Goal: Task Accomplishment & Management: Complete application form

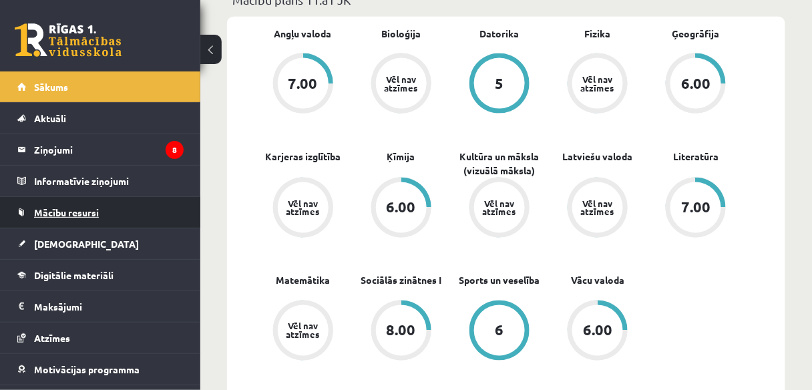
scroll to position [428, 0]
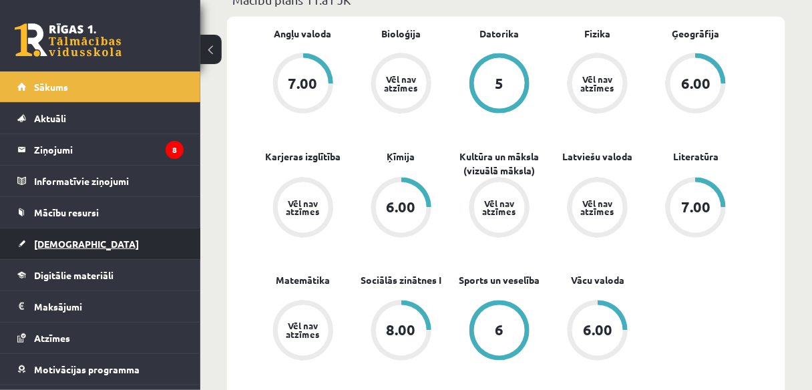
click at [67, 245] on span "[DEMOGRAPHIC_DATA]" at bounding box center [86, 244] width 105 height 12
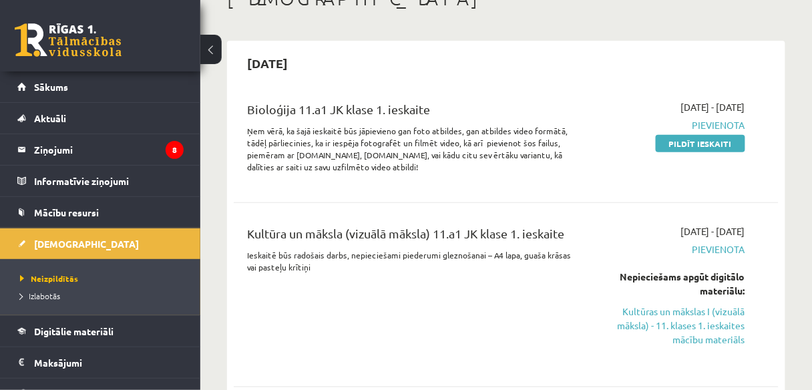
scroll to position [107, 0]
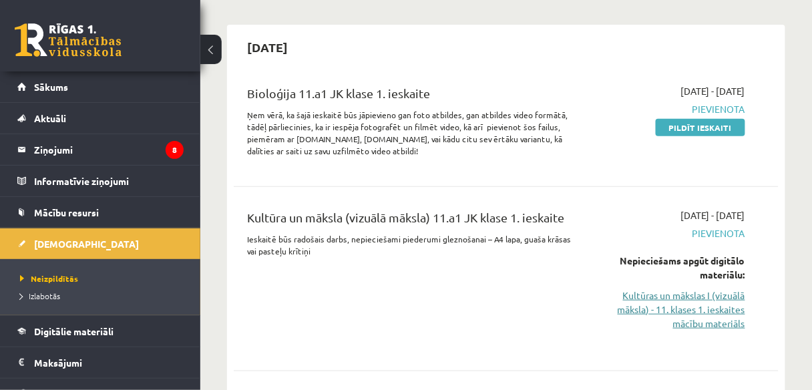
click at [674, 306] on link "Kultūras un mākslas I (vizuālā māksla) - 11. klases 1. ieskaites mācību materiā…" at bounding box center [669, 310] width 153 height 42
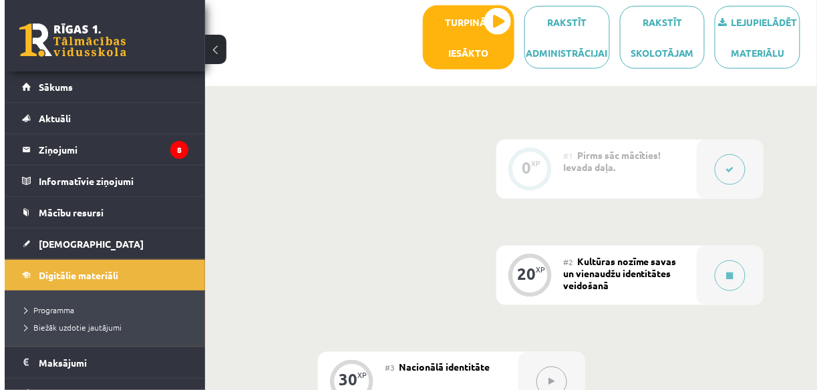
scroll to position [321, 0]
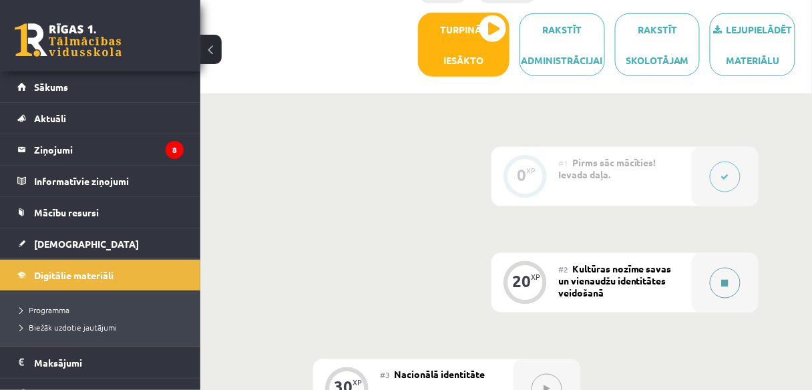
click at [718, 279] on button at bounding box center [725, 283] width 31 height 31
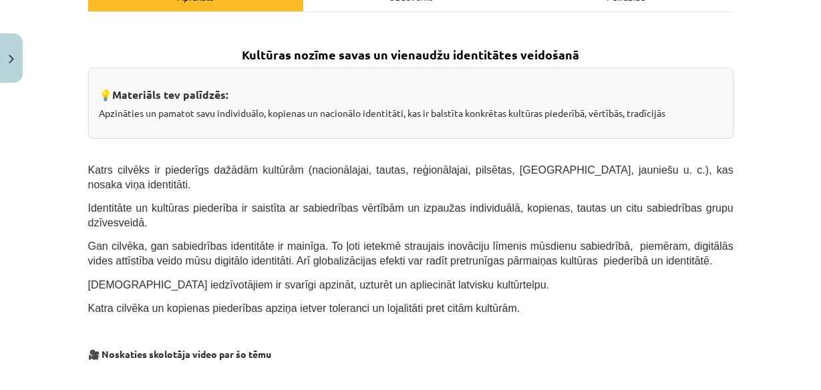
scroll to position [214, 0]
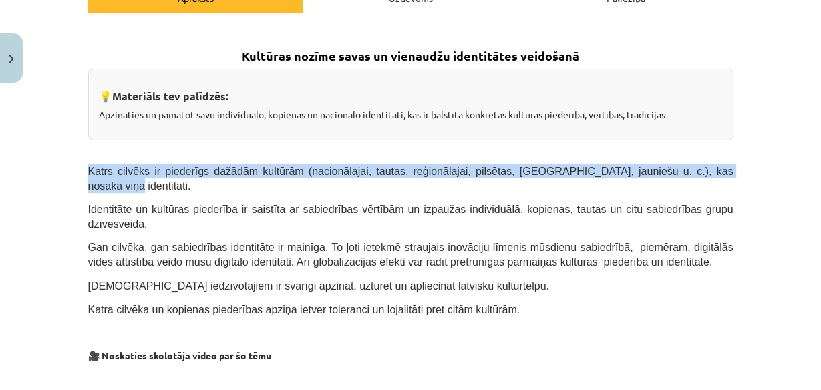
drag, startPoint x: 84, startPoint y: 168, endPoint x: 681, endPoint y: 174, distance: 597.4
click at [681, 174] on p "Katrs cilvēks ir piederīgs dažādām kultūrām (nacionālajai, tautas, reģionālajai…" at bounding box center [410, 178] width 645 height 29
copy span "Katrs cilvēks ir piederīgs dažādām kultūrām (nacionālajai, tautas, reģionālajai…"
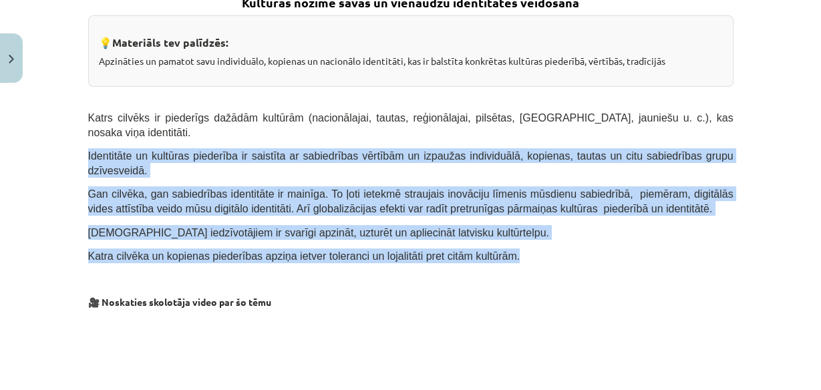
drag, startPoint x: 83, startPoint y: 138, endPoint x: 456, endPoint y: 191, distance: 377.3
copy div "Identitāte un kultūras piederība ir saistīta ar sabiedrības vērtībām un izpauža…"
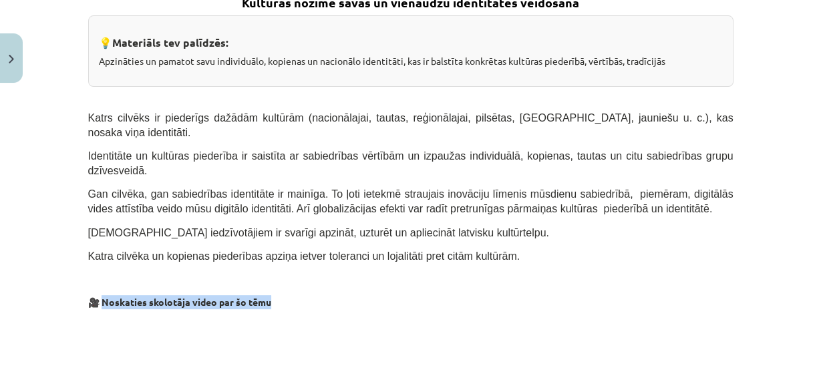
drag, startPoint x: 98, startPoint y: 272, endPoint x: 357, endPoint y: 273, distance: 258.6
click at [357, 295] on p "🎥 Noskaties skolotāja video par šo tēmu" at bounding box center [410, 302] width 645 height 14
copy strong "oskaties skolotāja video par šo tēmu"
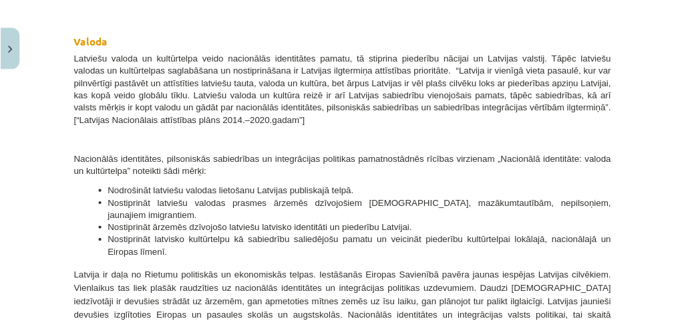
scroll to position [690, 0]
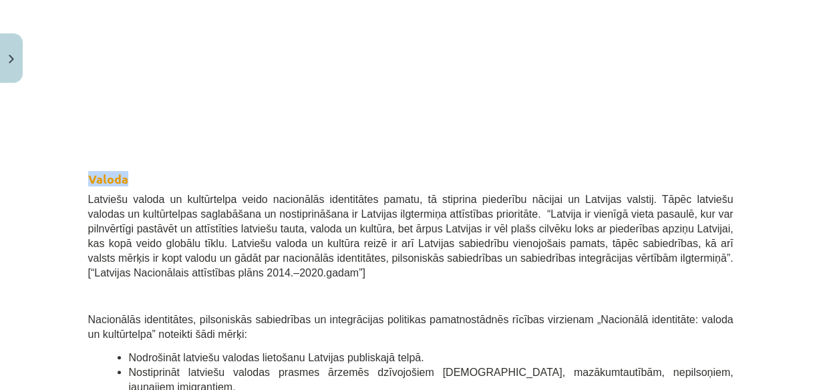
drag, startPoint x: 127, startPoint y: 148, endPoint x: 65, endPoint y: 148, distance: 62.1
click at [65, 148] on div "Mācību tēma: Kultūras un mākslas i (vizuālā māksla) - 11. klases 1. ieskaites m…" at bounding box center [410, 195] width 821 height 390
copy strong "Valoda"
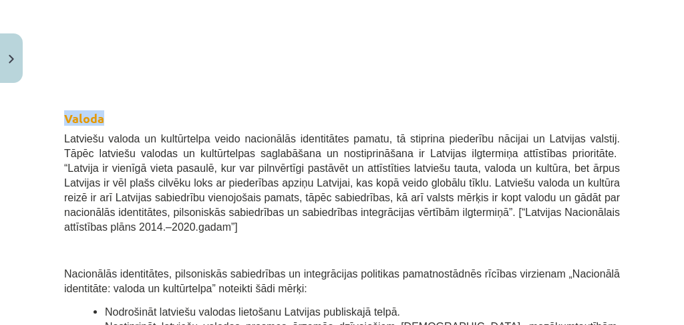
scroll to position [824, 0]
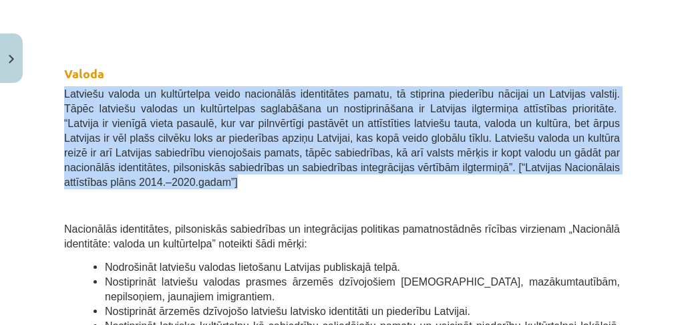
drag, startPoint x: 60, startPoint y: 91, endPoint x: 604, endPoint y: 169, distance: 549.5
copy span "Latviešu valoda un kultūrtelpa veido nacionālās identitātes pamatu, tā stiprina…"
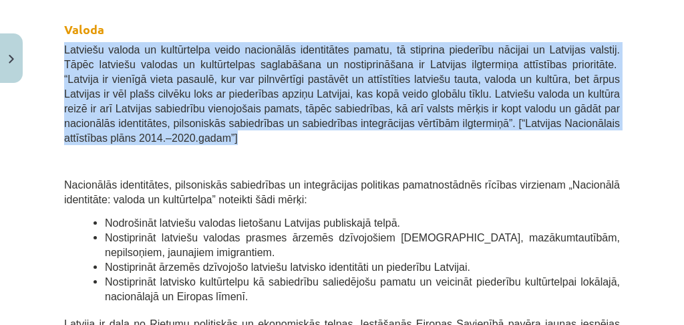
scroll to position [913, 0]
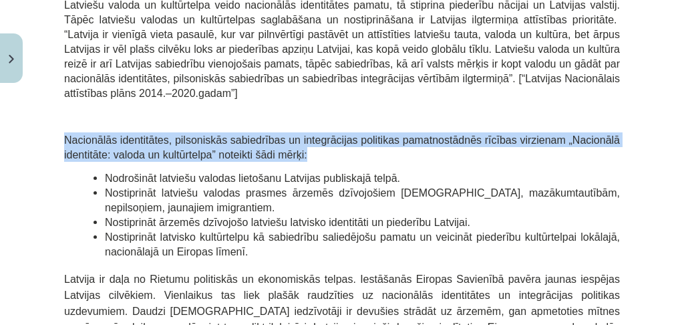
drag, startPoint x: 62, startPoint y: 123, endPoint x: 400, endPoint y: 135, distance: 337.6
copy span "Nacionālās identitātes, pilsoniskās sabiedrības un integrācijas politikas pamat…"
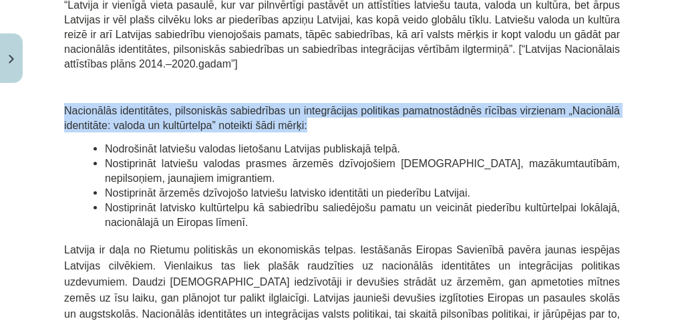
scroll to position [957, 0]
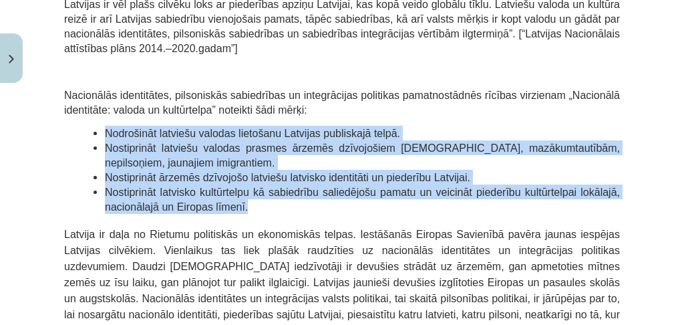
drag, startPoint x: 99, startPoint y: 118, endPoint x: 339, endPoint y: 173, distance: 246.2
click at [363, 186] on ul "Nodrošināt latviešu valodas lietošanu Latvijas publiskajā telpā. Nostiprināt la…" at bounding box center [342, 170] width 556 height 88
copy ul "Nodrošināt latviešu valodas lietošanu Latvijas publiskajā telpā. Nostiprināt la…"
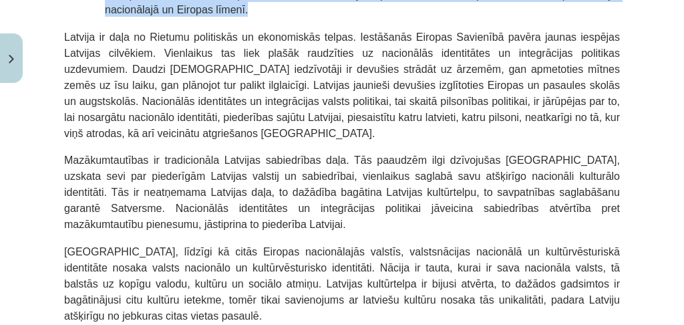
scroll to position [1046, 0]
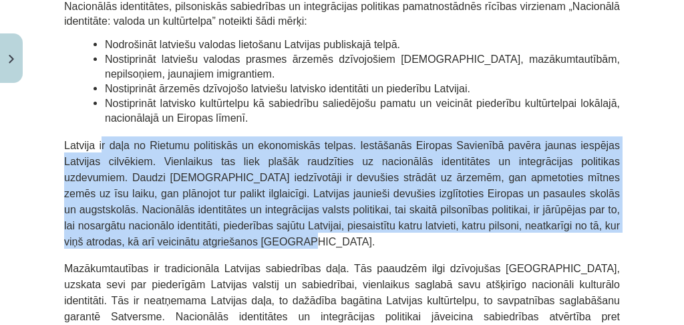
drag, startPoint x: 90, startPoint y: 128, endPoint x: 545, endPoint y: 204, distance: 461.3
click at [545, 204] on p "Latvija ir daļa no Rietumu politiskās un ekonomiskās telpas. Iestāšanās Eiropas…" at bounding box center [342, 192] width 556 height 112
copy span "Latvija ir daļa no Rietumu politiskās un ekonomiskās telpas. Iestāšanās Eiropas…"
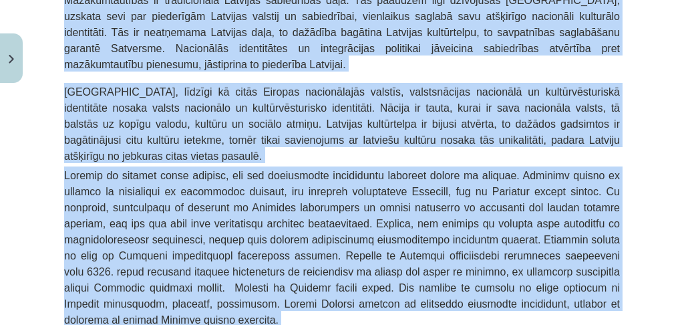
scroll to position [1340, 0]
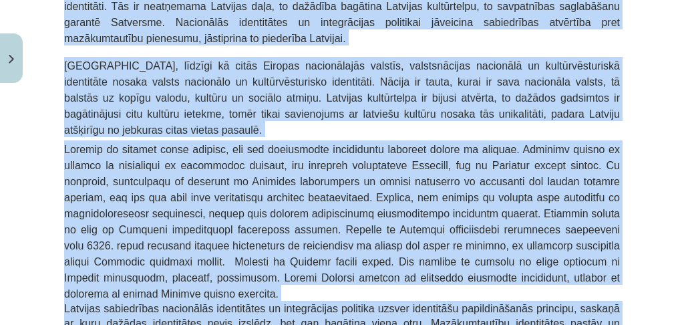
drag, startPoint x: 63, startPoint y: 60, endPoint x: 589, endPoint y: 218, distance: 549.0
click at [637, 253] on div "Mācību tēma: Kultūras un mākslas i (vizuālā māksla) - 11. klases 1. ieskaites m…" at bounding box center [342, 162] width 684 height 325
copy div "Loremipsumdolor si ametconsecte Adipisci elitseddoei temp. Inc utlabore etdo ma…"
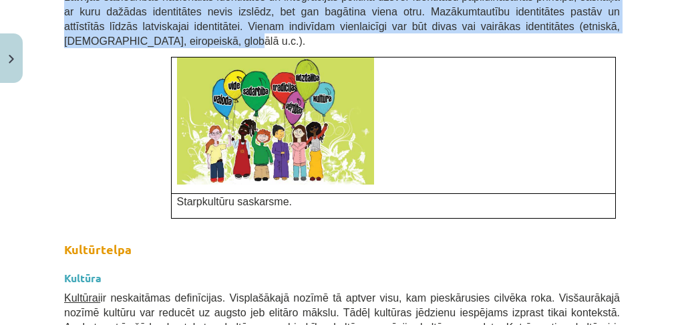
scroll to position [1652, 0]
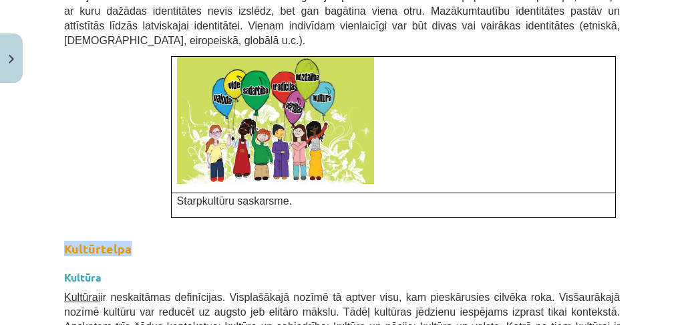
drag, startPoint x: 134, startPoint y: 152, endPoint x: 39, endPoint y: 152, distance: 94.2
click at [39, 152] on div "Mācību tēma: Kultūras un mākslas i (vizuālā māksla) - 11. klases 1. ieskaites m…" at bounding box center [342, 162] width 684 height 325
drag, startPoint x: 108, startPoint y: 180, endPoint x: 44, endPoint y: 182, distance: 63.5
click at [44, 182] on div "Mācību tēma: Kultūras un mākslas i (vizuālā māksla) - 11. klases 1. ieskaites m…" at bounding box center [342, 162] width 684 height 325
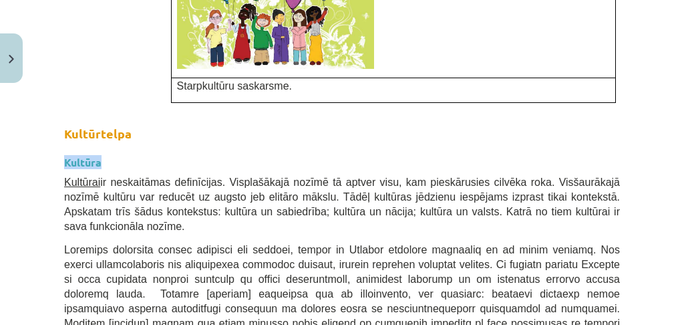
scroll to position [1786, 0]
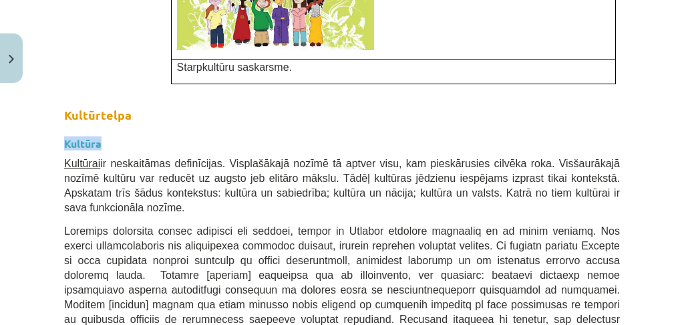
drag, startPoint x: 61, startPoint y: 69, endPoint x: 604, endPoint y: 96, distance: 543.2
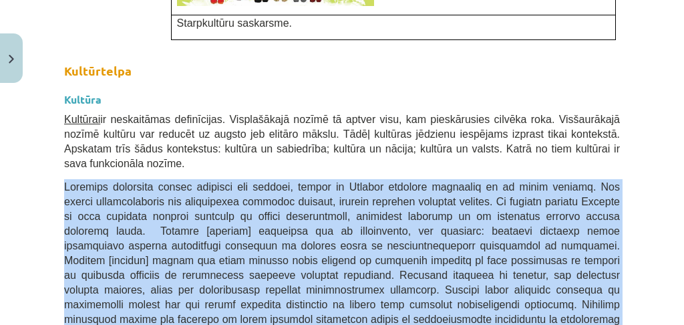
drag, startPoint x: 62, startPoint y: 78, endPoint x: 541, endPoint y: 165, distance: 487.0
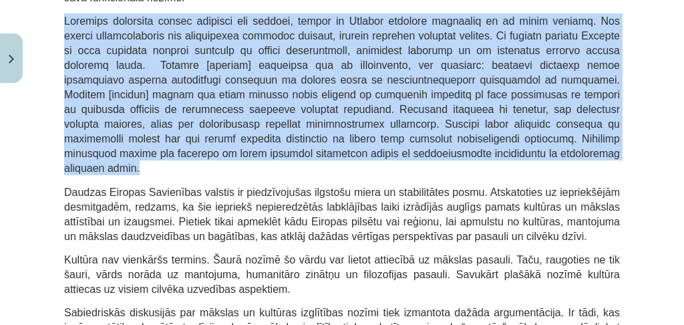
scroll to position [1940, 0]
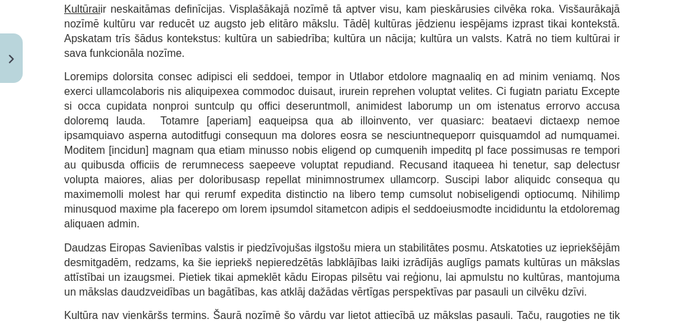
click at [592, 309] on span "Kultūra nav vienkāršs termins. Šaurā nozīmē šo vārdu var lietot attiecībā uz mā…" at bounding box center [342, 329] width 556 height 41
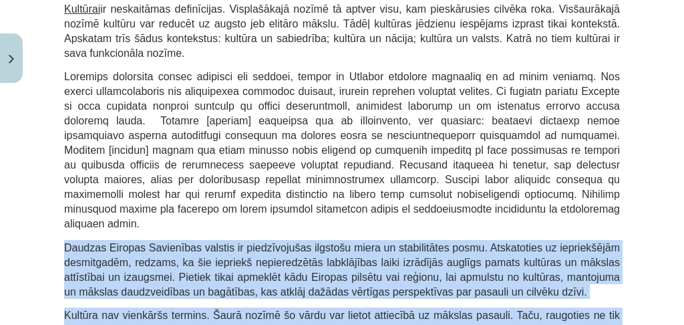
drag, startPoint x: 178, startPoint y: 108, endPoint x: 666, endPoint y: 206, distance: 497.4
click at [666, 206] on div "Mācību tēma: Kultūras un mākslas i (vizuālā māksla) - 11. klases 1. ieskaites m…" at bounding box center [342, 162] width 684 height 325
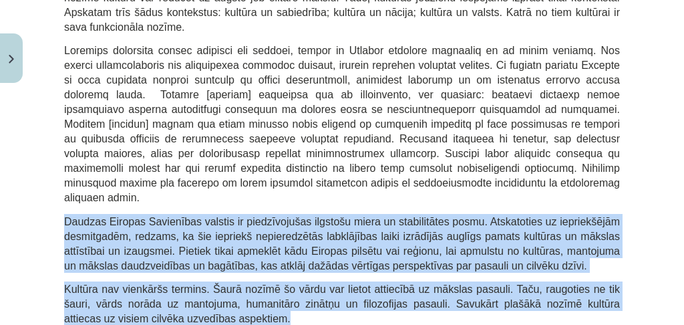
scroll to position [2074, 0]
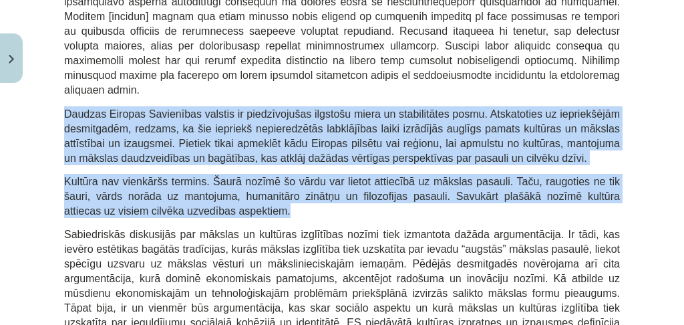
drag, startPoint x: 148, startPoint y: 114, endPoint x: 512, endPoint y: 213, distance: 377.3
click at [516, 216] on div "20 XP Saņemsi Viegls 500 pilda Apraksts Uzdevums Palīdzība Kultūras nozīme sava…" at bounding box center [342, 329] width 572 height 4629
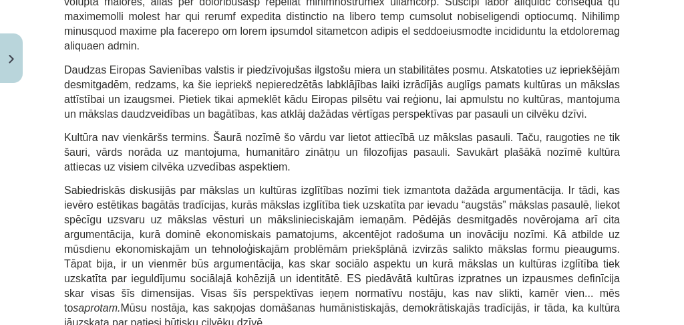
drag, startPoint x: 174, startPoint y: 203, endPoint x: 43, endPoint y: 204, distance: 131.6
click at [43, 204] on div "Mācību tēma: Kultūras un mākslas i (vizuālā māksla) - 11. klases 1. ieskaites m…" at bounding box center [342, 162] width 684 height 325
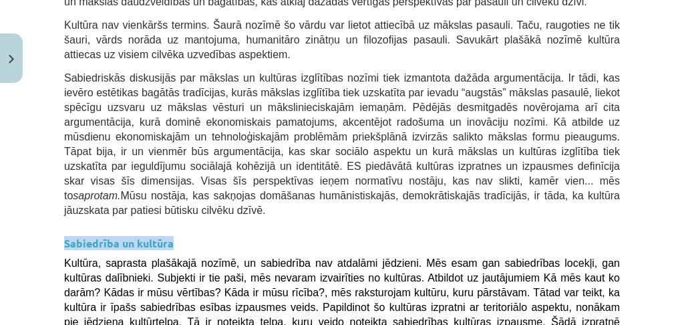
scroll to position [2252, 0]
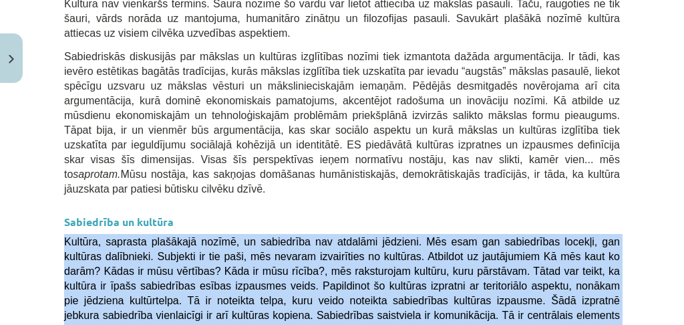
drag, startPoint x: 57, startPoint y: 90, endPoint x: 398, endPoint y: 149, distance: 345.2
click at [463, 178] on div "20 XP Saņemsi Viegls 500 pilda Apraksts Uzdevums Palīdzība Kultūras nozīme sava…" at bounding box center [342, 151] width 572 height 4629
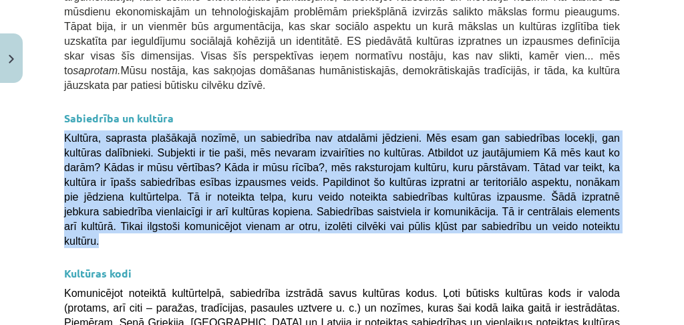
scroll to position [2385, 0]
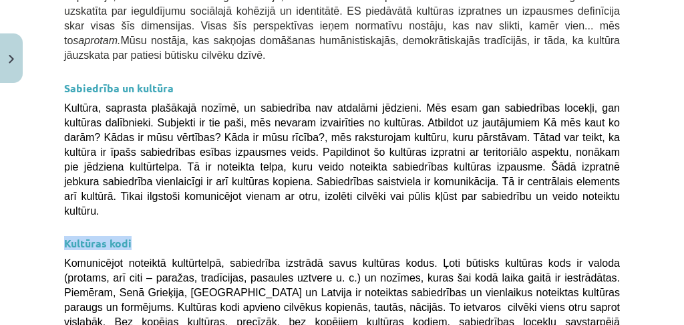
drag, startPoint x: 129, startPoint y: 77, endPoint x: 25, endPoint y: 82, distance: 104.4
click at [25, 82] on div "Mācību tēma: Kultūras un mākslas i (vizuālā māksla) - 11. klases 1. ieskaites m…" at bounding box center [342, 162] width 684 height 325
drag, startPoint x: 95, startPoint y: 101, endPoint x: 583, endPoint y: 231, distance: 504.8
click at [641, 259] on div "Mācību tēma: Kultūras un mākslas i (vizuālā māksla) - 11. klases 1. ieskaites m…" at bounding box center [342, 162] width 684 height 325
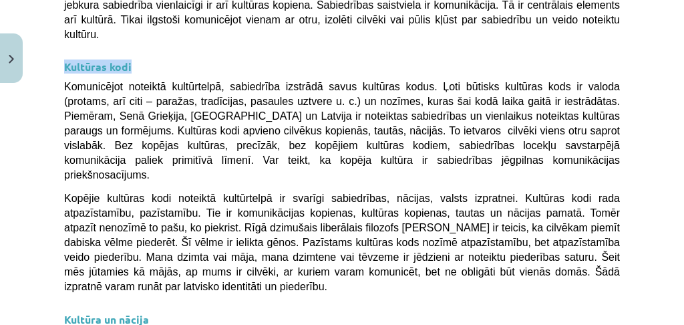
scroll to position [2564, 0]
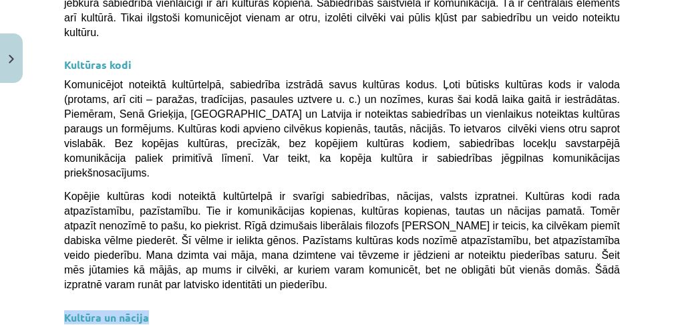
drag, startPoint x: 159, startPoint y: 122, endPoint x: 17, endPoint y: 126, distance: 141.7
click at [17, 126] on div "Mācību tēma: Kultūras un mākslas i (vizuālā māksla) - 11. klases 1. ieskaites m…" at bounding box center [342, 162] width 684 height 325
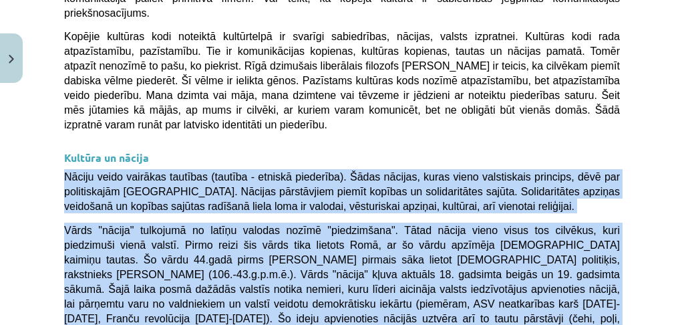
scroll to position [2723, 0]
drag, startPoint x: 60, startPoint y: 96, endPoint x: 525, endPoint y: 142, distance: 467.4
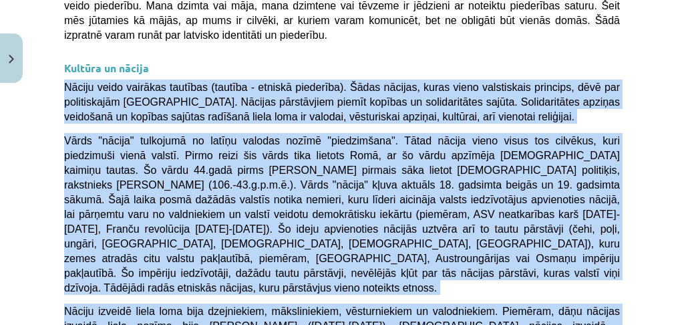
scroll to position [2857, 0]
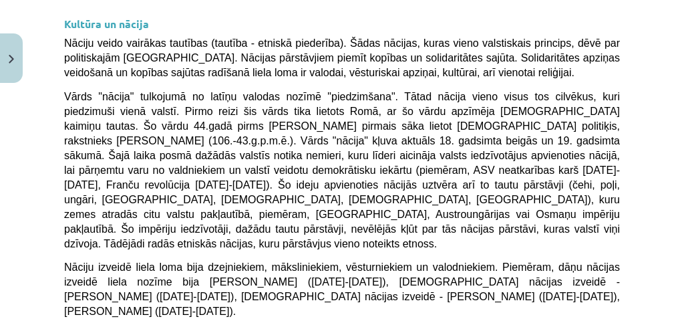
drag, startPoint x: 126, startPoint y: 245, endPoint x: 335, endPoint y: 243, distance: 209.1
drag, startPoint x: 516, startPoint y: 246, endPoint x: 460, endPoint y: 247, distance: 56.1
drag, startPoint x: 342, startPoint y: 246, endPoint x: 569, endPoint y: 253, distance: 227.3
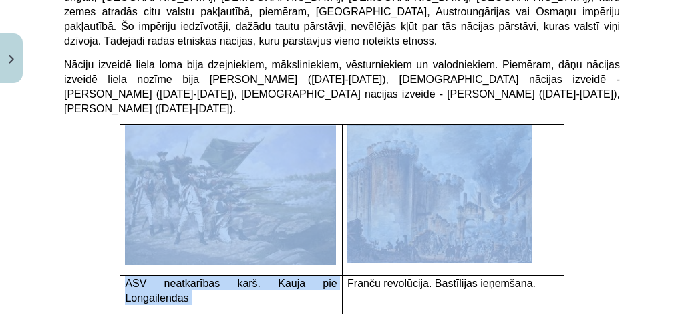
scroll to position [3080, 0]
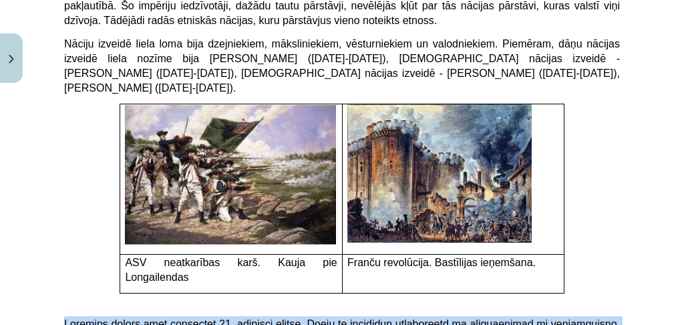
drag, startPoint x: 61, startPoint y: 69, endPoint x: 453, endPoint y: 257, distance: 434.2
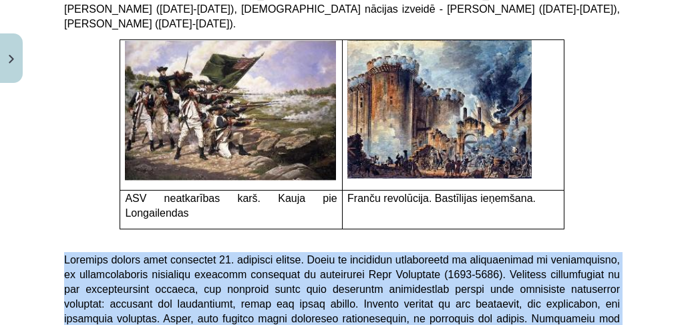
scroll to position [3169, 0]
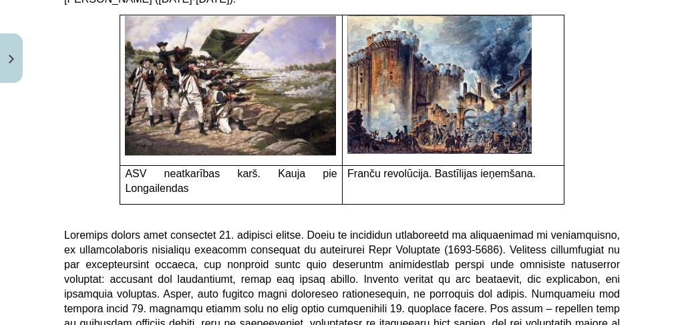
drag, startPoint x: 156, startPoint y: 197, endPoint x: 43, endPoint y: 198, distance: 112.9
click at [43, 198] on div "Mācību tēma: Kultūras un mākslas i (vizuālā māksla) - 11. klases 1. ieskaites m…" at bounding box center [342, 162] width 684 height 325
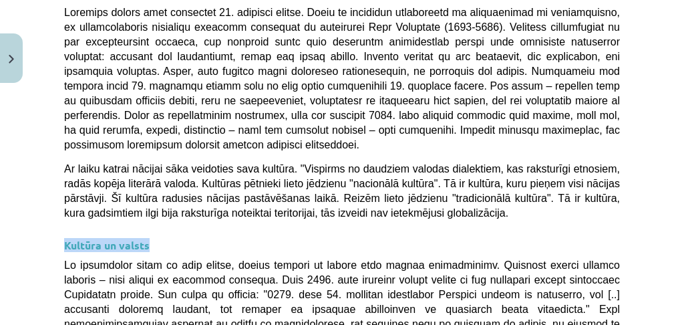
scroll to position [3303, 0]
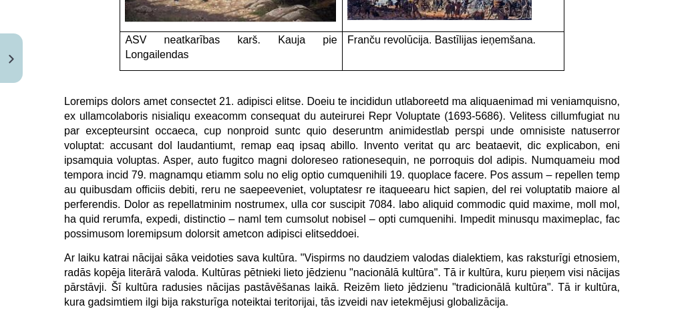
drag, startPoint x: 151, startPoint y: 100, endPoint x: 416, endPoint y: 273, distance: 315.8
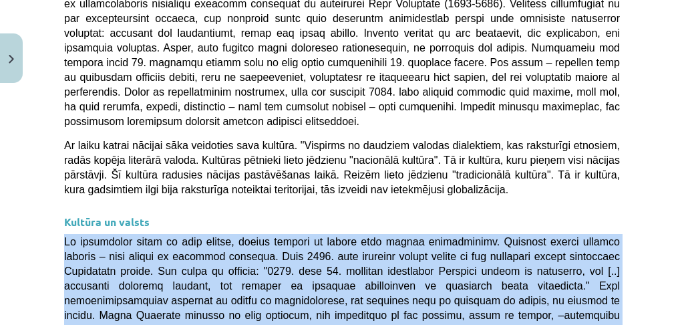
scroll to position [3436, 0]
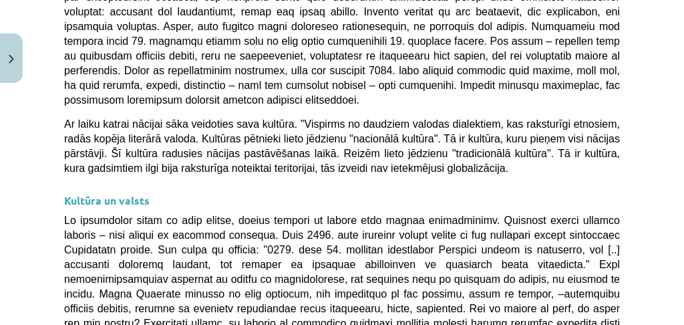
drag, startPoint x: 154, startPoint y: 172, endPoint x: 41, endPoint y: 172, distance: 112.2
click at [41, 172] on div "Mācību tēma: Kultūras un mākslas i (vizuālā māksla) - 11. klases 1. ieskaites m…" at bounding box center [342, 162] width 684 height 325
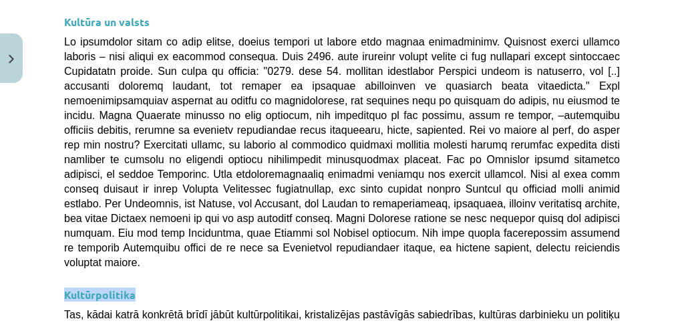
scroll to position [3570, 0]
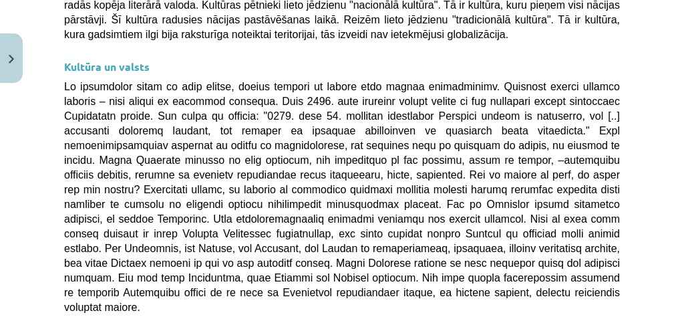
drag, startPoint x: 62, startPoint y: 61, endPoint x: 436, endPoint y: 291, distance: 438.8
drag, startPoint x: 456, startPoint y: 301, endPoint x: 437, endPoint y: 273, distance: 33.2
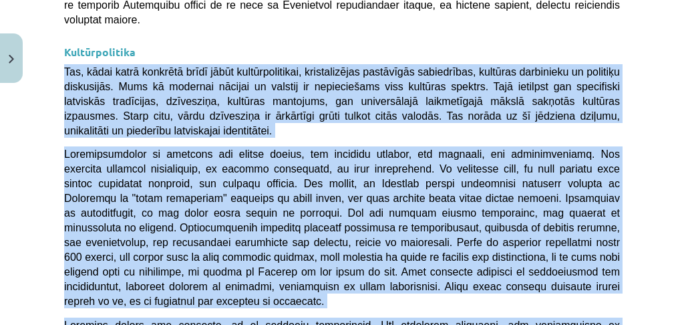
scroll to position [3858, 0]
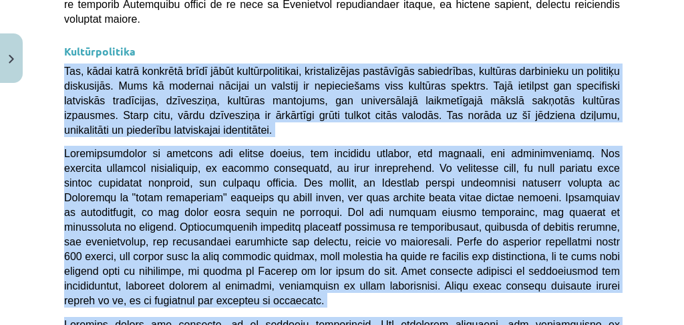
drag, startPoint x: 64, startPoint y: 61, endPoint x: 444, endPoint y: 209, distance: 407.5
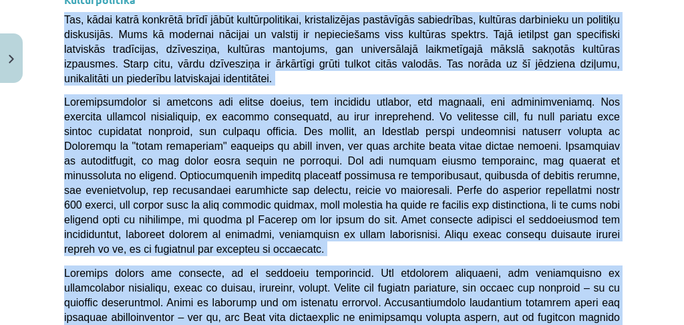
scroll to position [3947, 0]
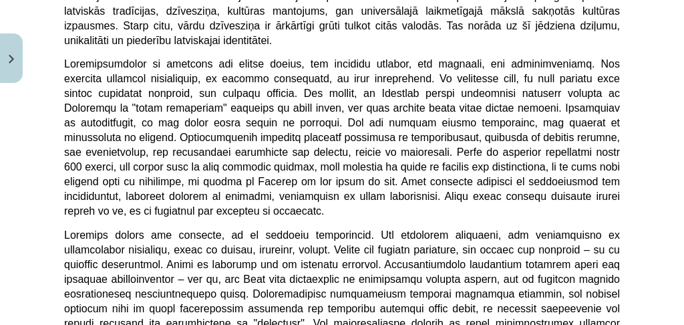
drag, startPoint x: 198, startPoint y: 148, endPoint x: 54, endPoint y: 150, distance: 144.3
click at [54, 150] on div "Mācību tēma: Kultūras un mākslas i (vizuālā māksla) - 11. klases 1. ieskaites m…" at bounding box center [342, 162] width 684 height 325
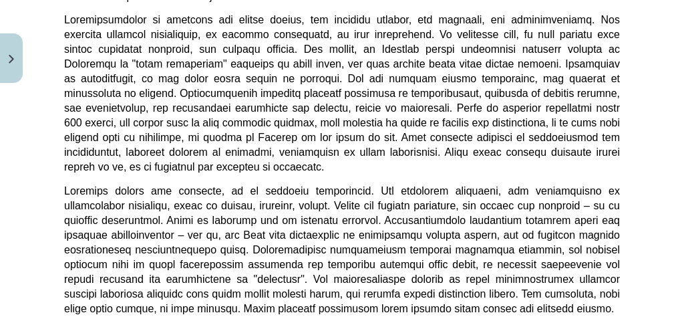
drag, startPoint x: 61, startPoint y: 122, endPoint x: 447, endPoint y: 186, distance: 391.4
click at [638, 227] on div "Mācību tēma: Kultūras un mākslas i (vizuālā māksla) - 11. klases 1. ieskaites m…" at bounding box center [342, 162] width 684 height 325
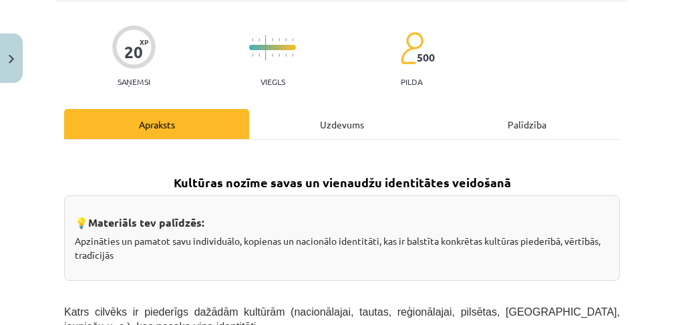
scroll to position [0, 0]
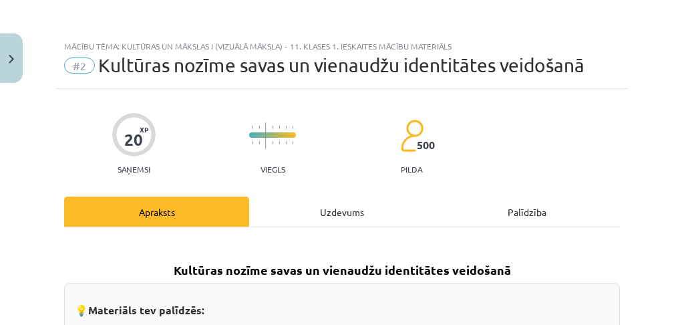
click at [348, 208] on div "Uzdevums" at bounding box center [341, 211] width 185 height 30
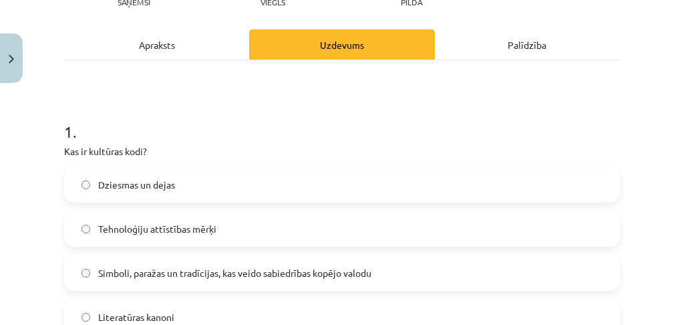
scroll to position [211, 0]
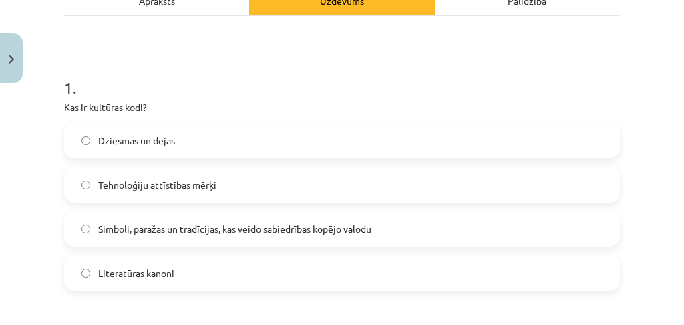
click at [235, 218] on label "Simboli, paražas un tradīcijas, kas veido sabiedrības kopējo valodu" at bounding box center [341, 228] width 553 height 33
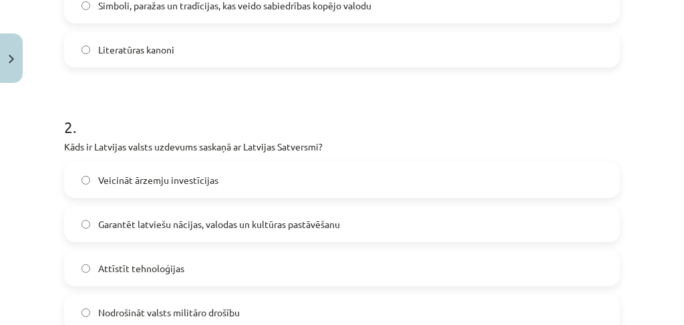
scroll to position [478, 0]
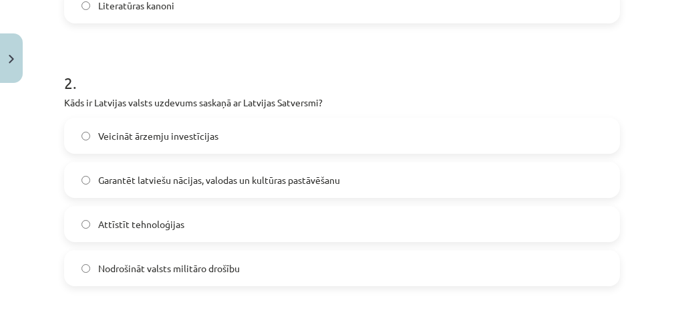
click at [233, 179] on span "Garantēt latviešu nācijas, valodas un kultūras pastāvēšanu" at bounding box center [219, 180] width 242 height 14
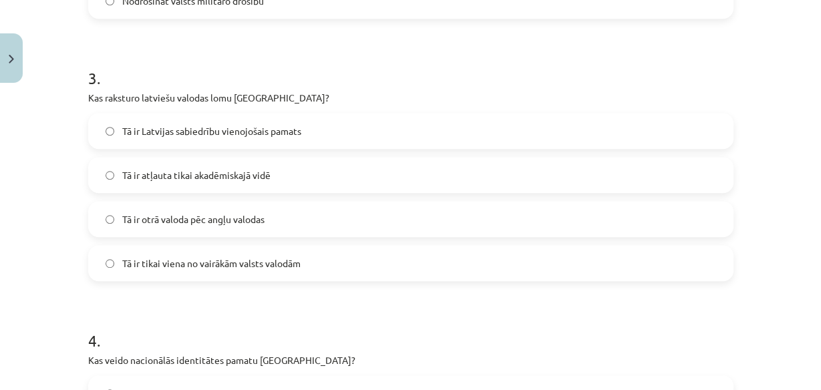
scroll to position [746, 0]
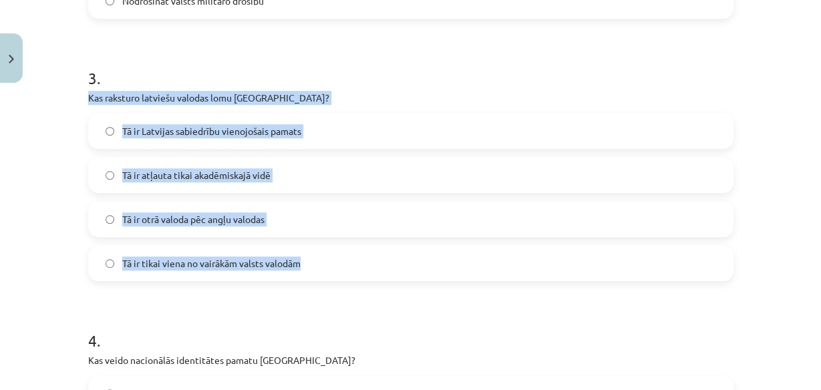
drag, startPoint x: 75, startPoint y: 94, endPoint x: 399, endPoint y: 192, distance: 338.6
click at [477, 267] on div "Mācību tēma: Kultūras un mākslas i (vizuālā māksla) - 11. klases 1. ieskaites m…" at bounding box center [410, 195] width 821 height 390
click at [385, 131] on label "Tā ir Latvijas sabiedrību vienojošais pamats" at bounding box center [411, 130] width 643 height 33
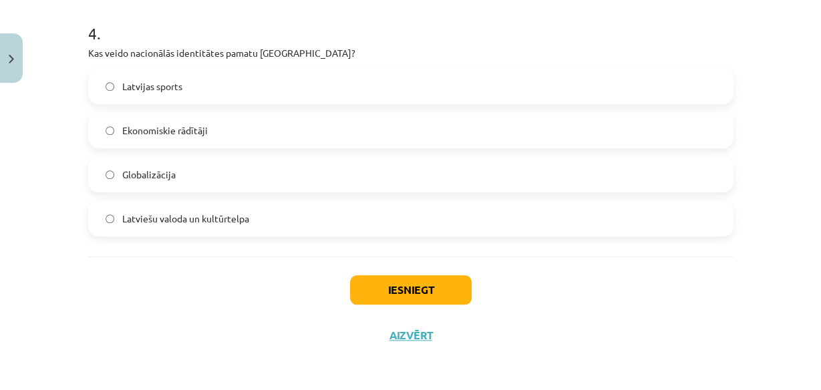
scroll to position [946, 0]
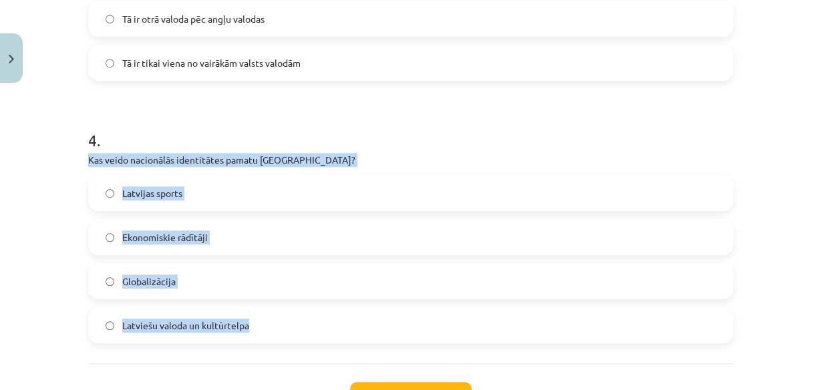
drag, startPoint x: 78, startPoint y: 162, endPoint x: 358, endPoint y: 250, distance: 293.5
click at [314, 331] on label "Latviešu valoda un kultūrtelpa" at bounding box center [411, 325] width 643 height 33
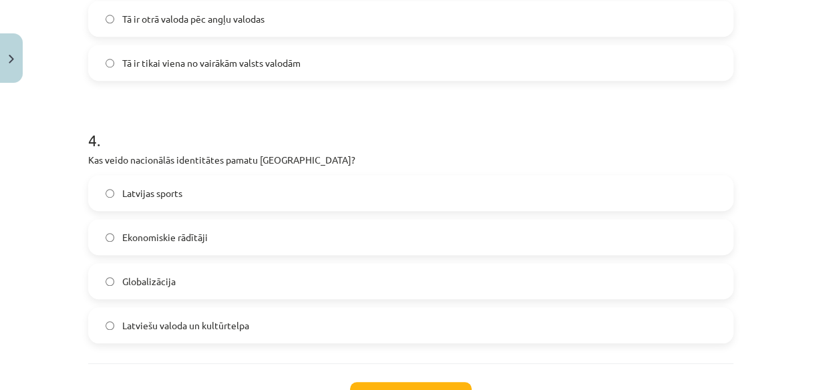
scroll to position [1053, 0]
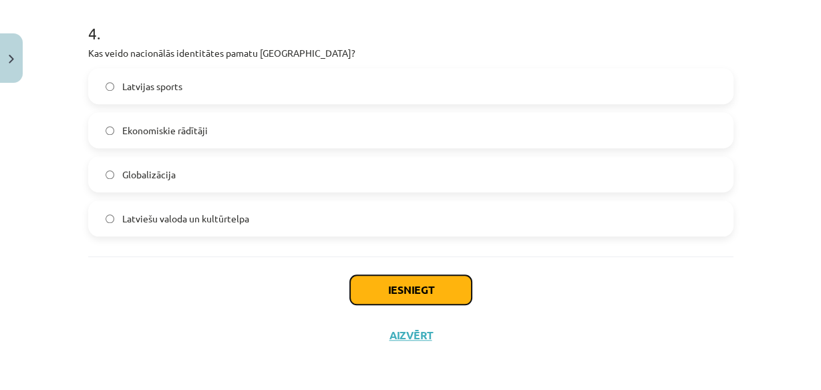
click at [426, 293] on button "Iesniegt" at bounding box center [411, 289] width 122 height 29
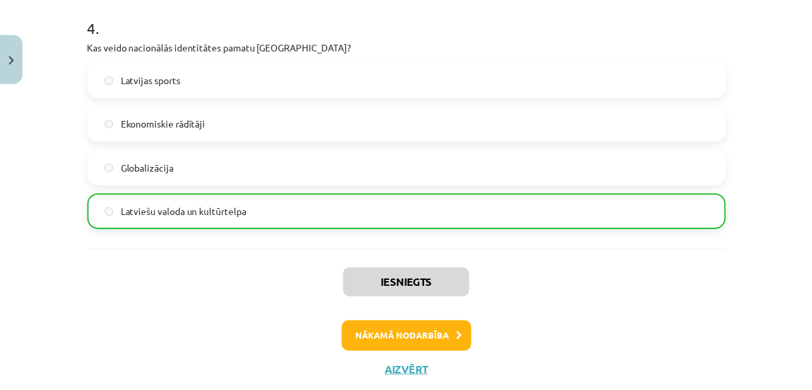
scroll to position [1096, 0]
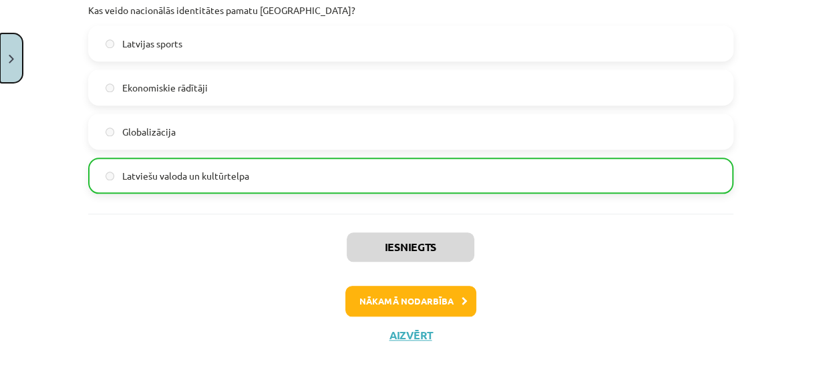
click at [15, 51] on button "Close" at bounding box center [11, 57] width 23 height 49
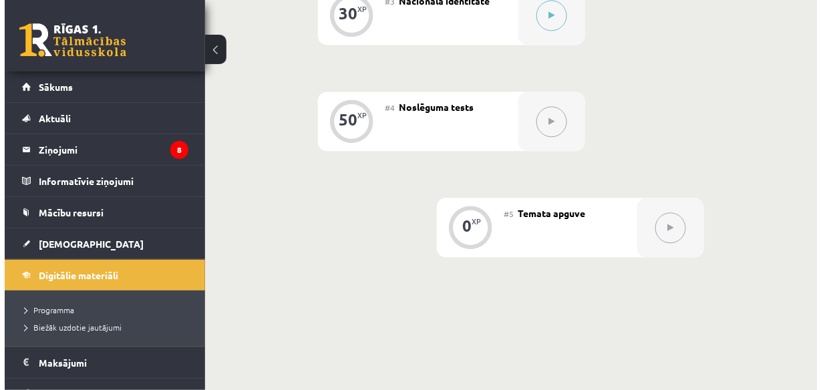
scroll to position [588, 0]
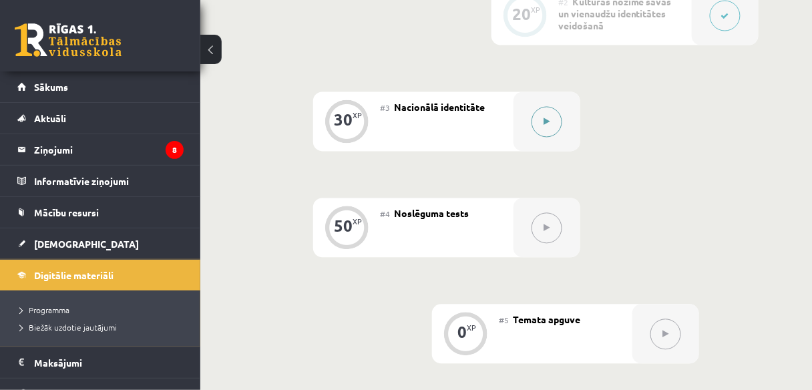
click at [555, 132] on button at bounding box center [547, 122] width 31 height 31
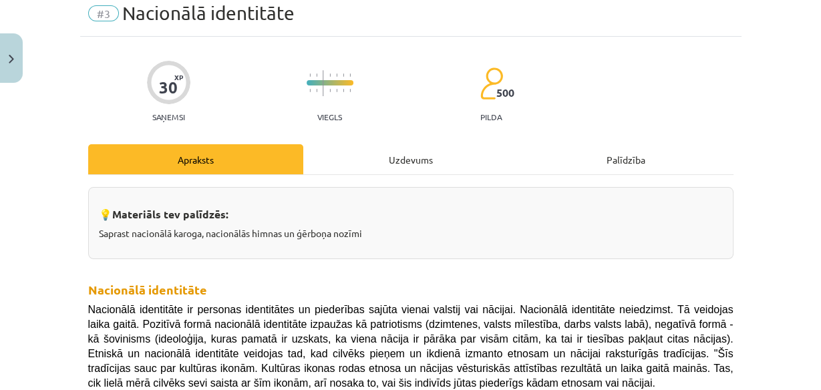
scroll to position [0, 0]
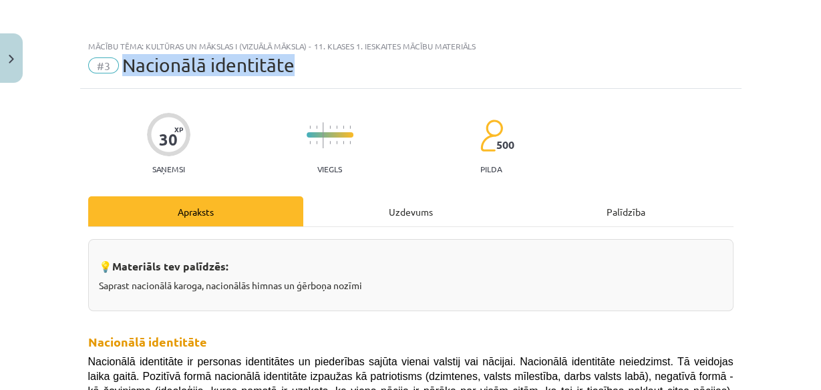
drag, startPoint x: 297, startPoint y: 69, endPoint x: 122, endPoint y: 78, distance: 175.9
click at [122, 78] on div "Mācību tēma: Kultūras un mākslas i (vizuālā māksla) - 11. klases 1. ieskaites m…" at bounding box center [410, 60] width 661 height 55
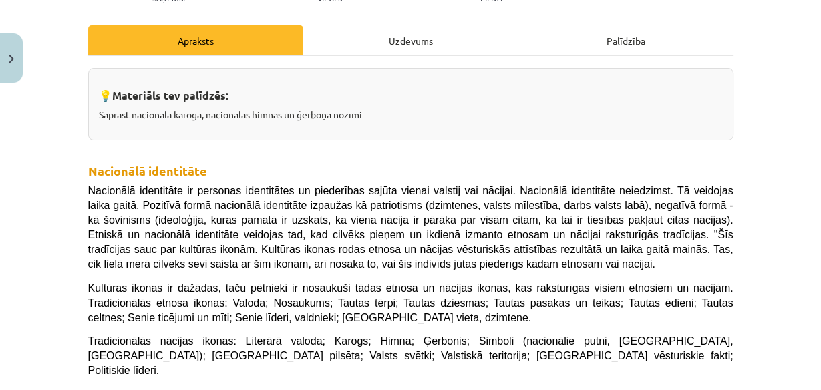
scroll to position [186, 0]
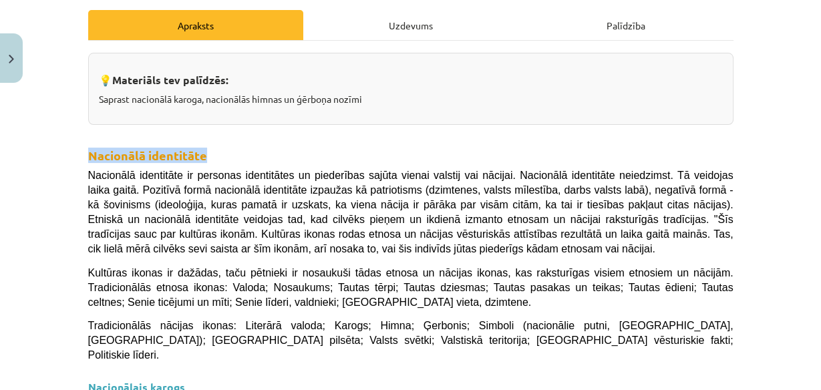
drag, startPoint x: 204, startPoint y: 153, endPoint x: 89, endPoint y: 154, distance: 114.9
click at [60, 161] on div "Mācību tēma: Kultūras un mākslas i (vizuālā māksla) - 11. klases 1. ieskaites m…" at bounding box center [410, 195] width 821 height 390
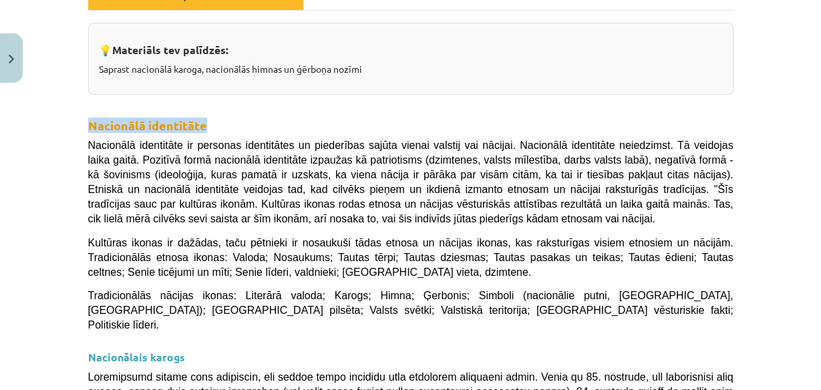
scroll to position [240, 0]
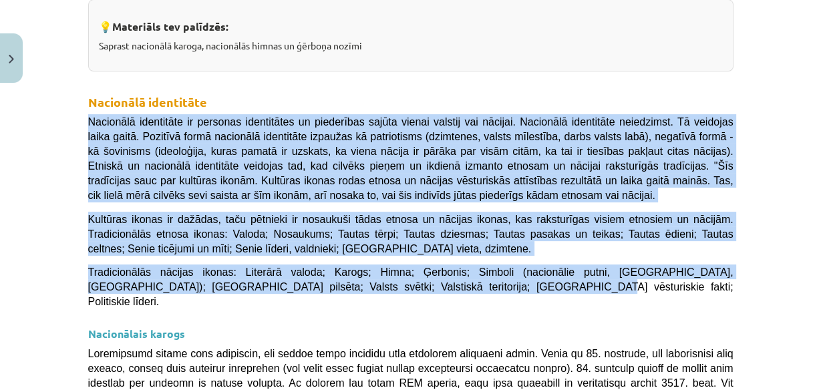
drag, startPoint x: 64, startPoint y: 119, endPoint x: 690, endPoint y: 286, distance: 647.3
click at [690, 286] on div "Mācību tēma: Kultūras un mākslas i (vizuālā māksla) - 11. klases 1. ieskaites m…" at bounding box center [410, 195] width 821 height 390
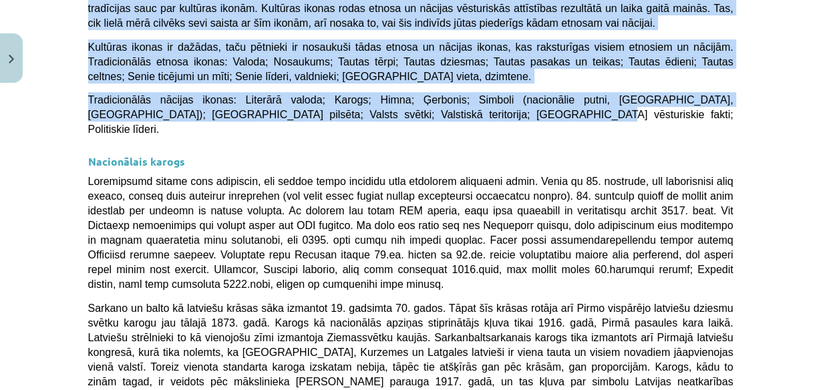
scroll to position [454, 0]
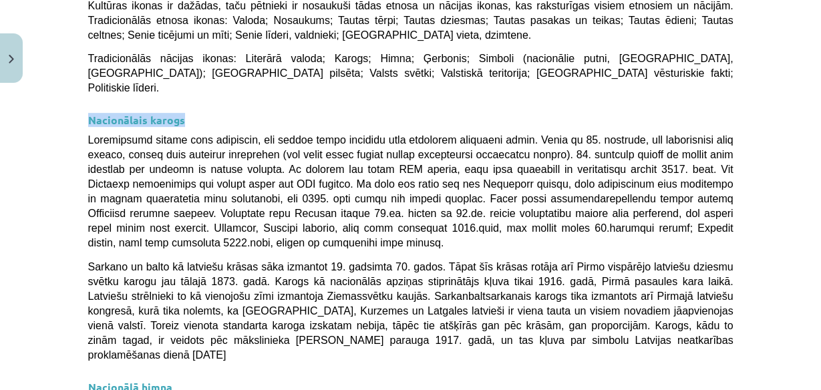
drag, startPoint x: 186, startPoint y: 105, endPoint x: 79, endPoint y: 110, distance: 107.0
click at [80, 110] on div "30 XP Saņemsi Viegls 500 pilda Apraksts Uzdevums Palīdzība 💡 Materiāls tev palī…" at bounding box center [410, 362] width 661 height 1455
drag, startPoint x: 76, startPoint y: 121, endPoint x: 576, endPoint y: 312, distance: 535.1
click at [576, 313] on div "30 XP Saņemsi Viegls 500 pilda Apraksts Uzdevums Palīdzība 💡 Materiāls tev palī…" at bounding box center [410, 362] width 661 height 1455
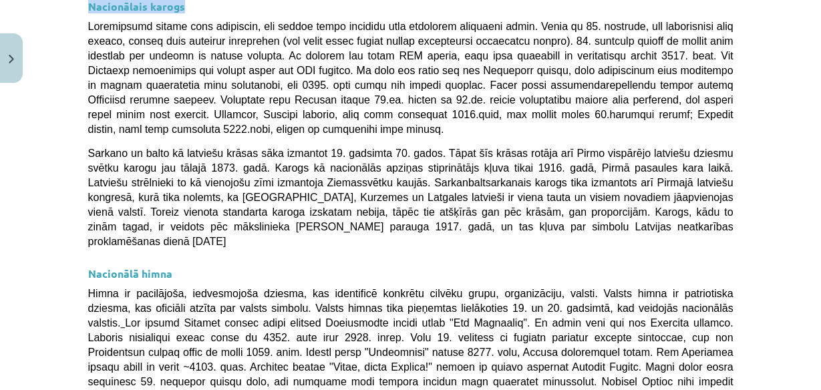
scroll to position [614, 0]
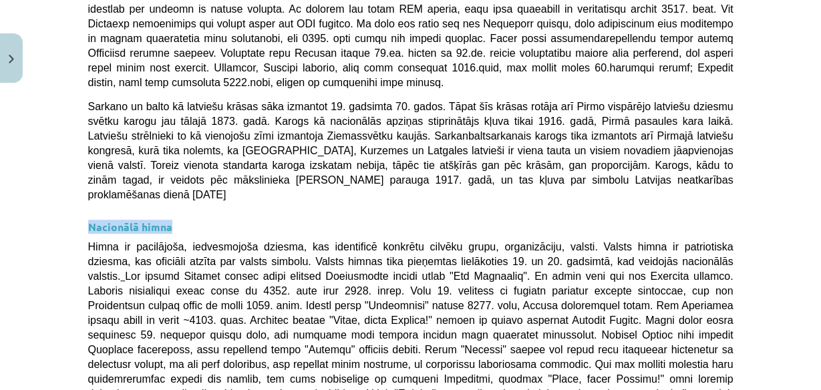
drag, startPoint x: 178, startPoint y: 174, endPoint x: 64, endPoint y: 178, distance: 113.7
click at [64, 178] on div "Mācību tēma: Kultūras un mākslas i (vizuālā māksla) - 11. klases 1. ieskaites m…" at bounding box center [410, 195] width 821 height 390
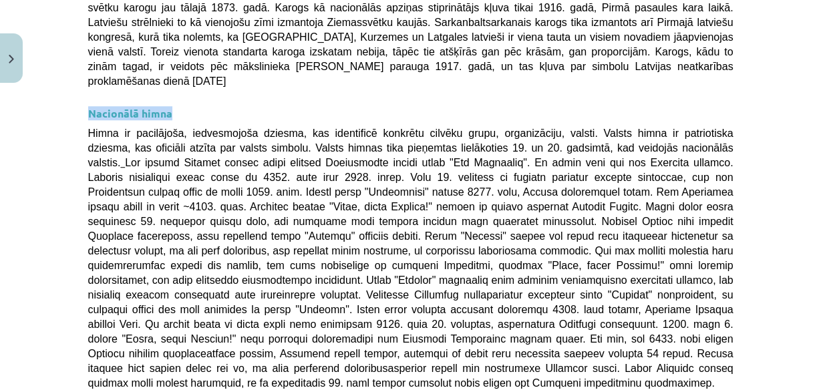
scroll to position [721, 0]
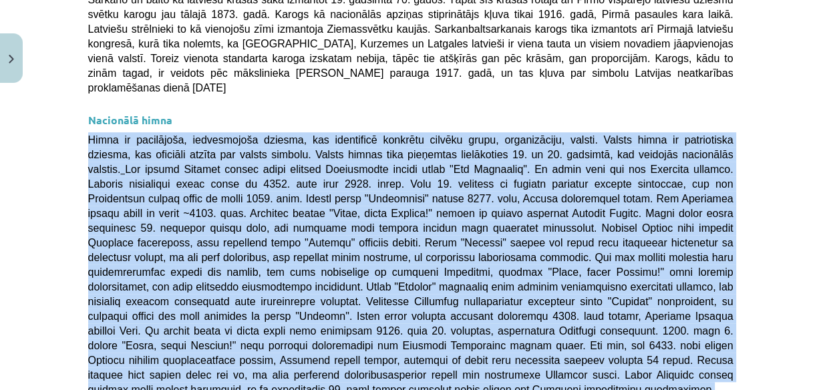
drag, startPoint x: 78, startPoint y: 90, endPoint x: 690, endPoint y: 317, distance: 652.8
click at [690, 317] on div "30 XP Saņemsi Viegls 500 pilda Apraksts Uzdevums Palīdzība 💡 Materiāls tev palī…" at bounding box center [410, 95] width 661 height 1455
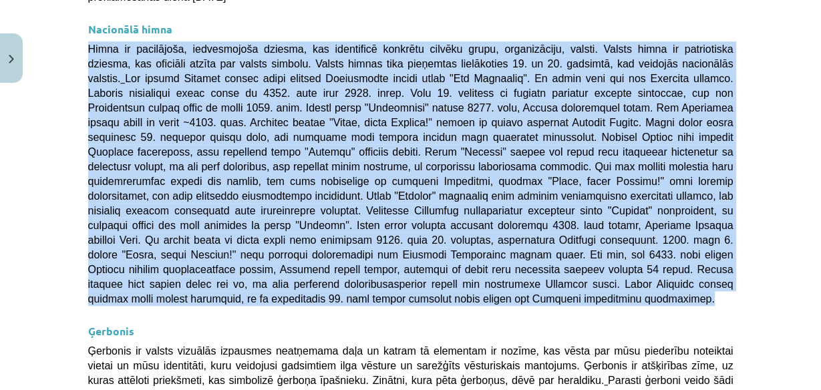
scroll to position [828, 0]
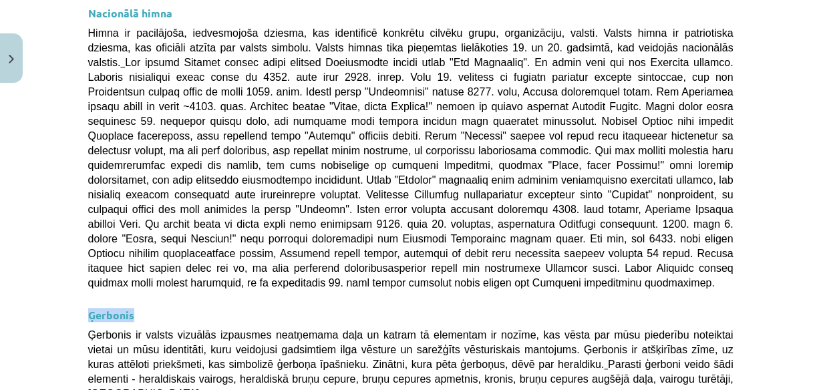
drag, startPoint x: 141, startPoint y: 234, endPoint x: 38, endPoint y: 238, distance: 103.0
click at [38, 238] on div "Mācību tēma: Kultūras un mākslas i (vizuālā māksla) - 11. klases 1. ieskaites m…" at bounding box center [410, 195] width 821 height 390
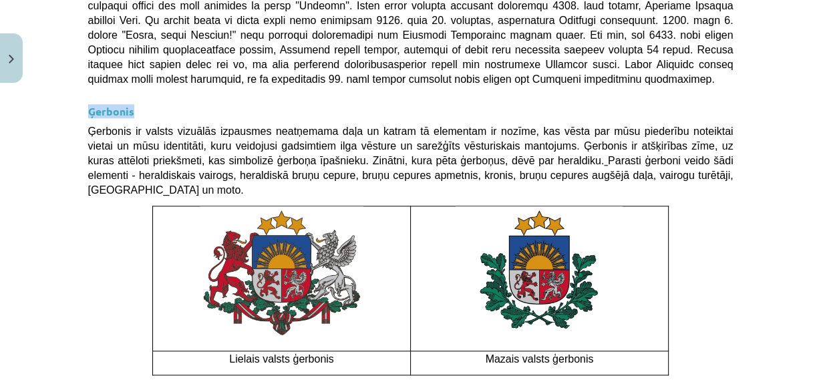
scroll to position [988, 0]
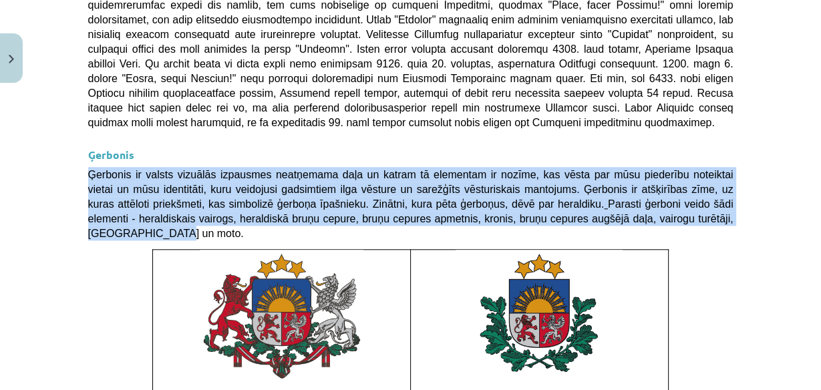
drag, startPoint x: 76, startPoint y: 95, endPoint x: 633, endPoint y: 140, distance: 558.4
click at [516, 250] on img at bounding box center [539, 317] width 167 height 135
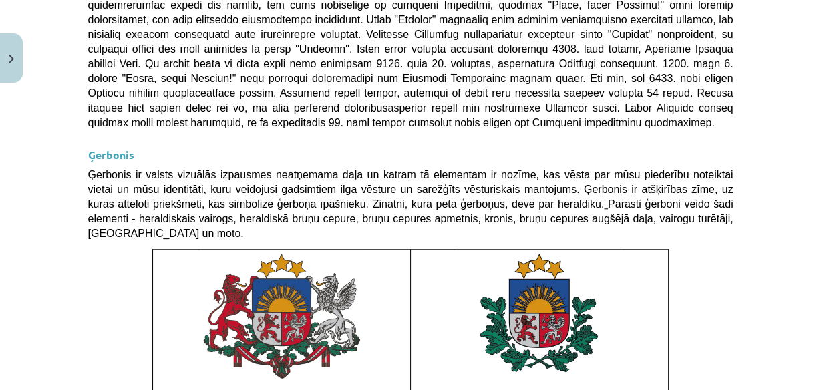
drag, startPoint x: 231, startPoint y: 108, endPoint x: 371, endPoint y: 108, distance: 141.0
click at [371, 169] on span "Ģerbonis ir valsts vizuālās izpausmes neatņemama daļa un katram tā elementam ir…" at bounding box center [410, 204] width 645 height 70
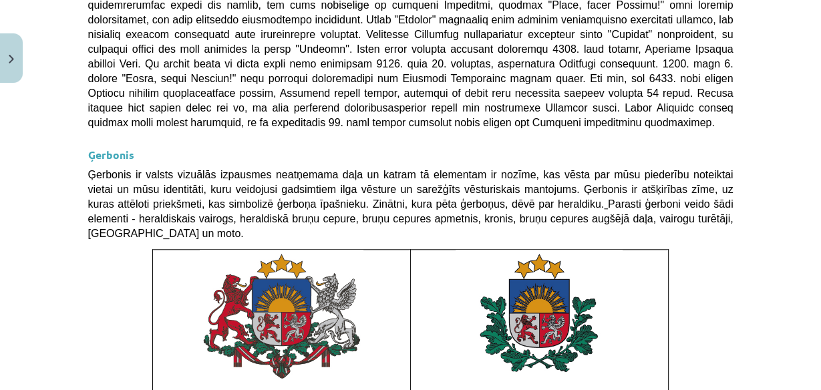
click at [738, 224] on div "Mācību tēma: Kultūras un mākslas i (vizuālā māksla) - 11. klases 1. ieskaites m…" at bounding box center [410, 195] width 821 height 390
drag, startPoint x: 338, startPoint y: 309, endPoint x: 202, endPoint y: 307, distance: 136.3
drag, startPoint x: 593, startPoint y: 310, endPoint x: 468, endPoint y: 310, distance: 125.6
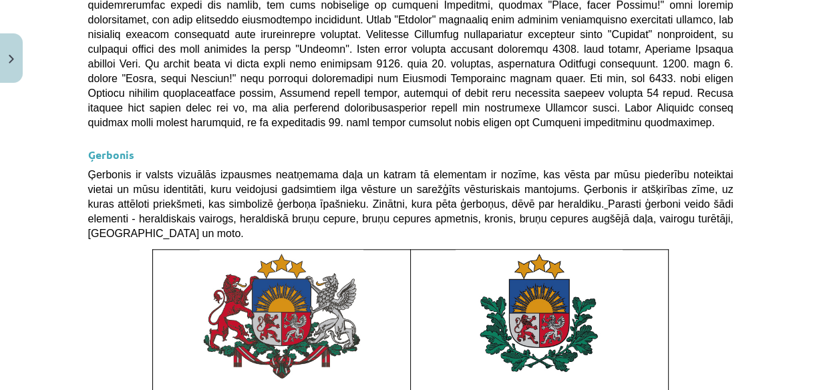
drag, startPoint x: 330, startPoint y: 310, endPoint x: 199, endPoint y: 313, distance: 131.0
drag, startPoint x: 273, startPoint y: 253, endPoint x: 318, endPoint y: 239, distance: 47.6
click at [318, 250] on img at bounding box center [282, 316] width 164 height 132
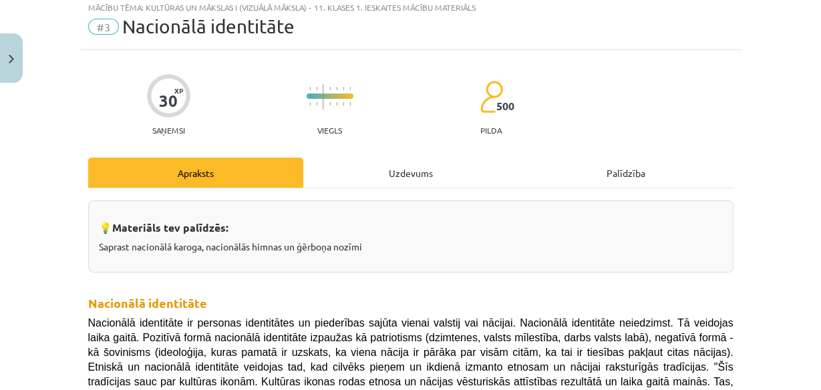
scroll to position [0, 0]
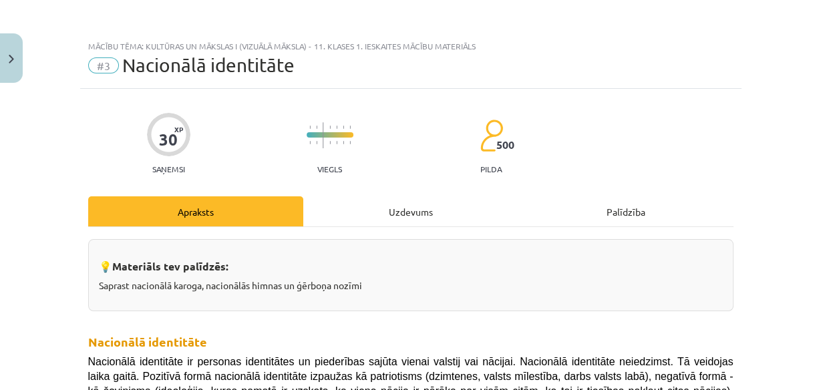
click at [415, 208] on div "Uzdevums" at bounding box center [410, 211] width 215 height 30
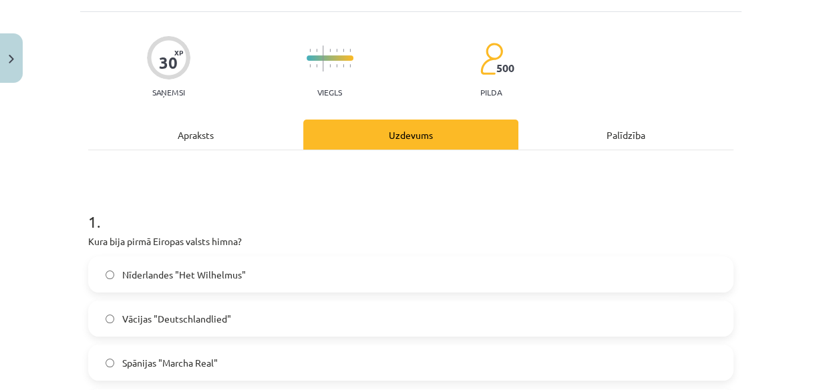
scroll to position [140, 0]
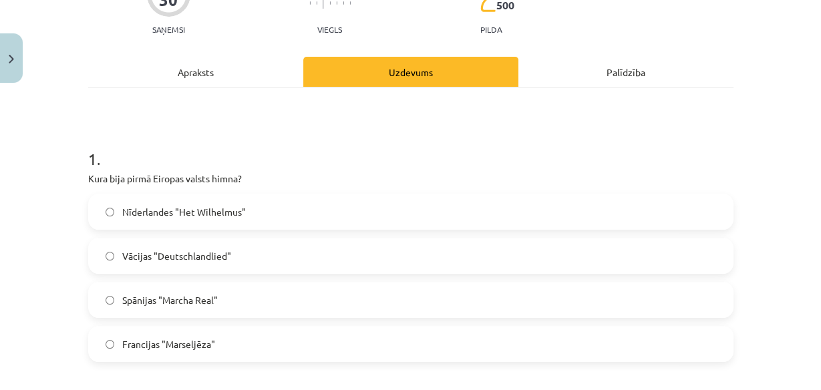
click at [231, 210] on span "Nīderlandes "Het Wilhelmus"" at bounding box center [184, 212] width 124 height 14
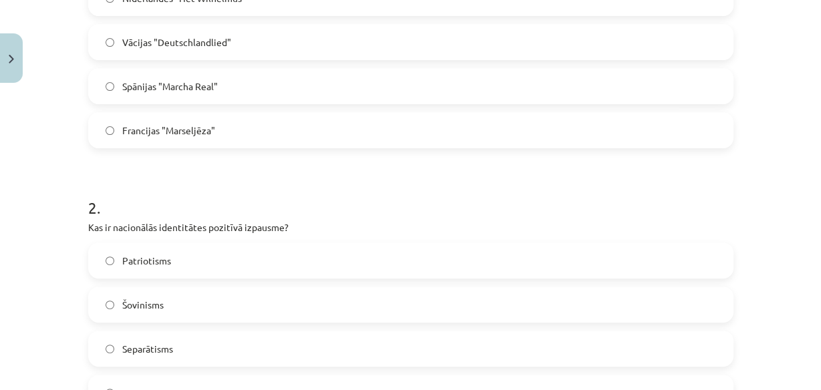
scroll to position [407, 0]
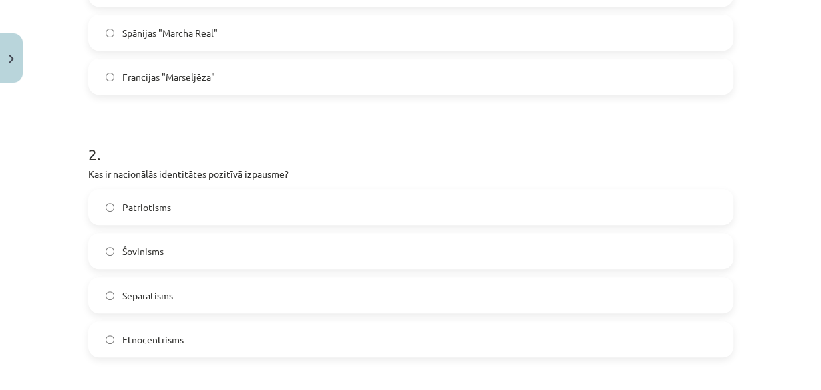
click at [235, 209] on label "Patriotisms" at bounding box center [411, 206] width 643 height 33
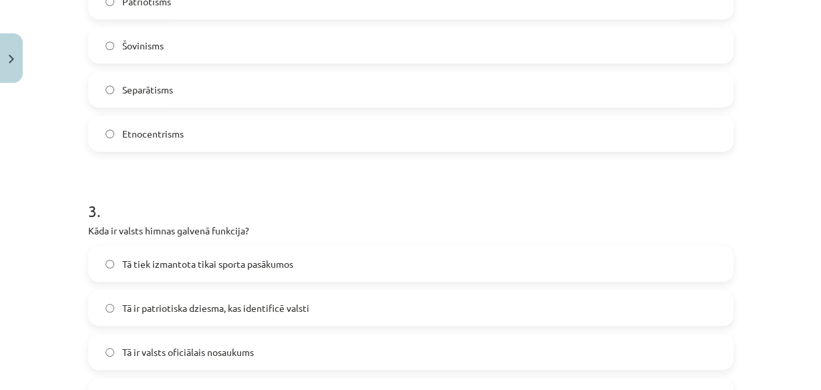
scroll to position [674, 0]
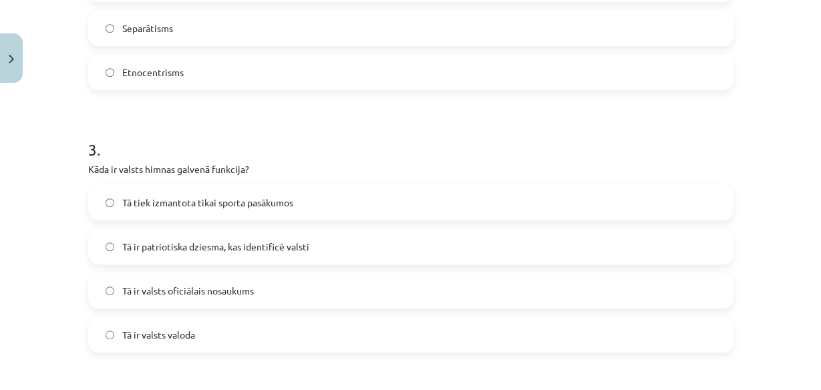
click at [329, 241] on label "Tā ir patriotiska dziesma, kas identificē valsti" at bounding box center [411, 246] width 643 height 33
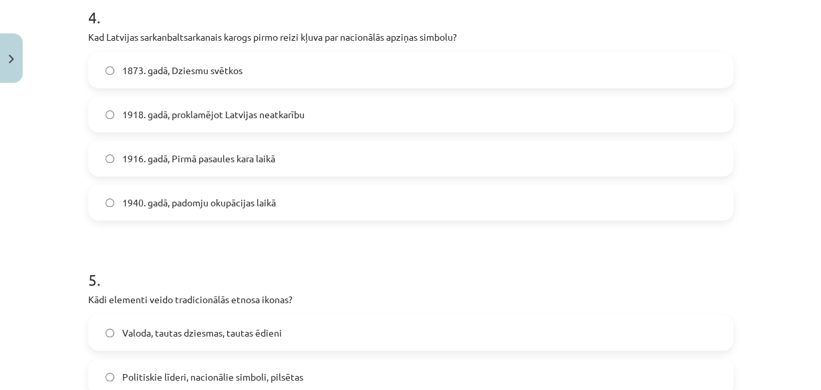
scroll to position [1044, 0]
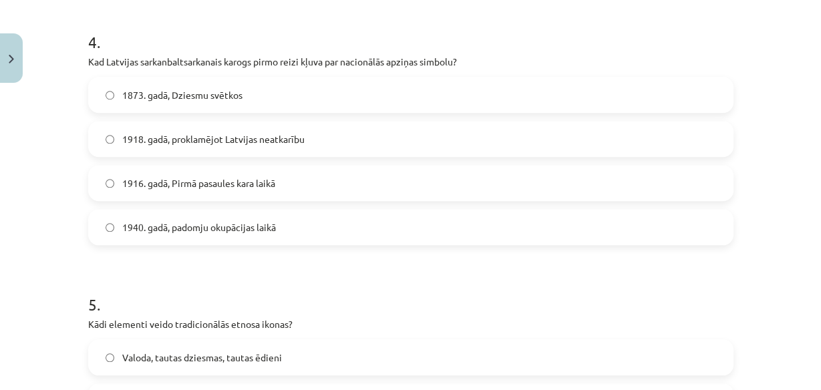
click at [289, 176] on label "1916. gadā, Pirmā pasaules kara laikā" at bounding box center [411, 182] width 643 height 33
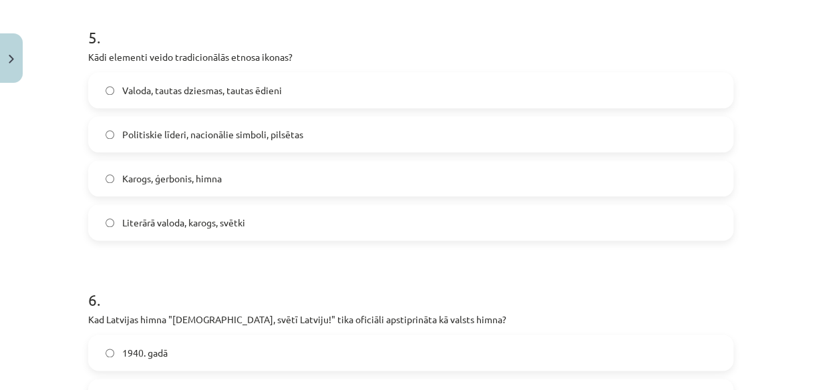
scroll to position [1258, 0]
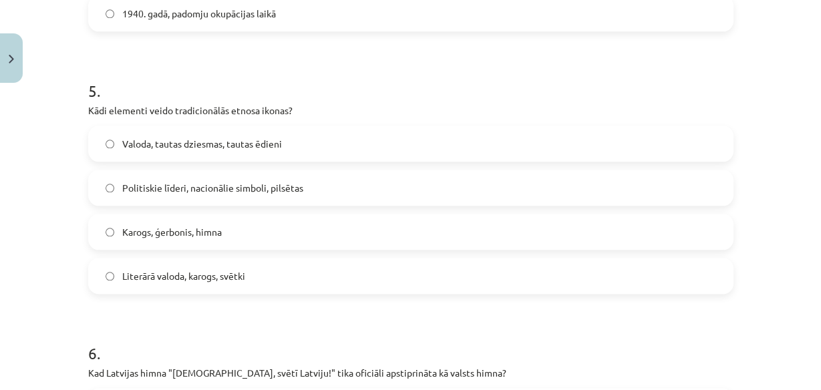
click at [313, 142] on label "Valoda, tautas dziesmas, tautas ēdieni" at bounding box center [411, 143] width 643 height 33
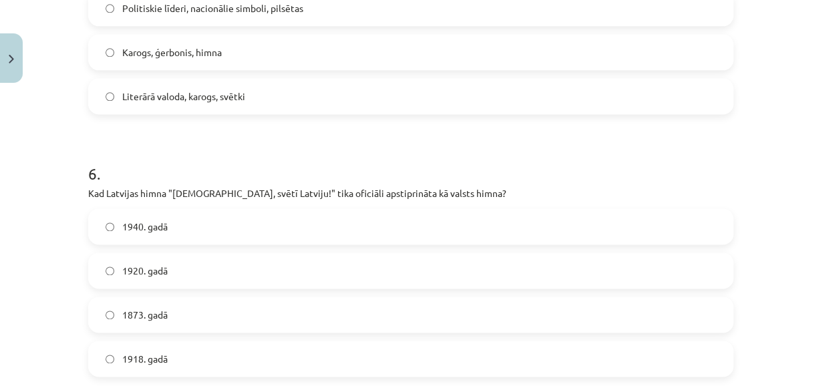
scroll to position [1472, 0]
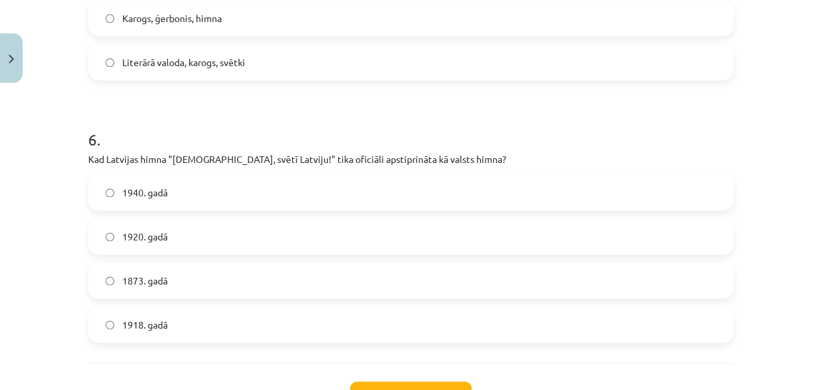
click at [206, 237] on label "1920. gadā" at bounding box center [411, 236] width 643 height 33
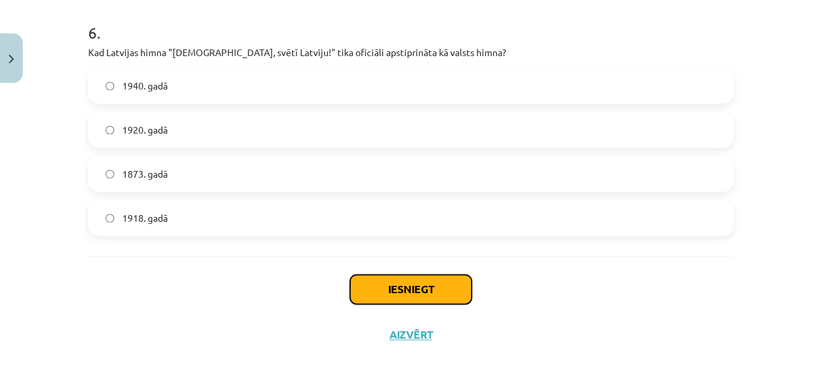
click at [458, 292] on button "Iesniegt" at bounding box center [411, 289] width 122 height 29
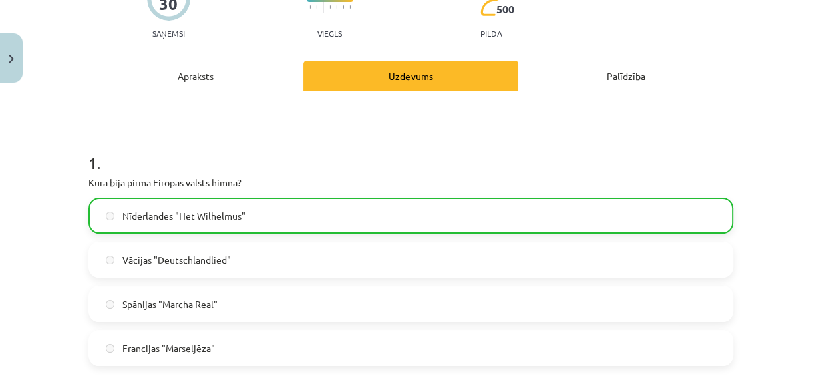
scroll to position [0, 0]
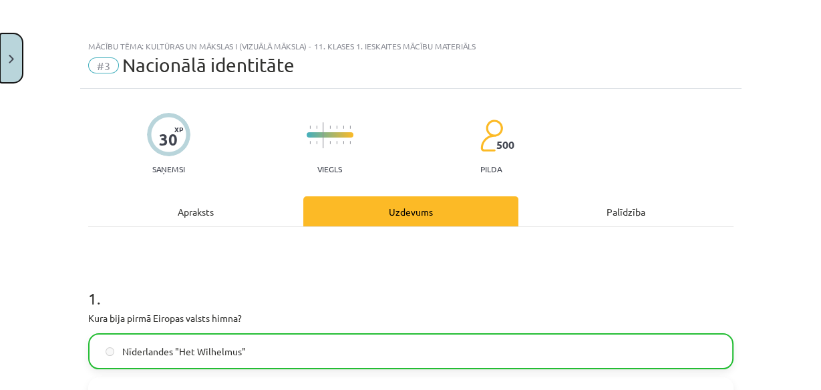
click at [19, 50] on button "Close" at bounding box center [11, 57] width 23 height 49
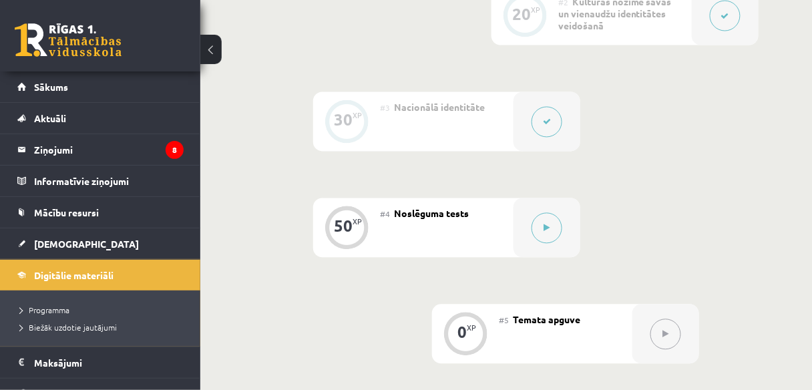
click at [543, 216] on button at bounding box center [547, 228] width 31 height 31
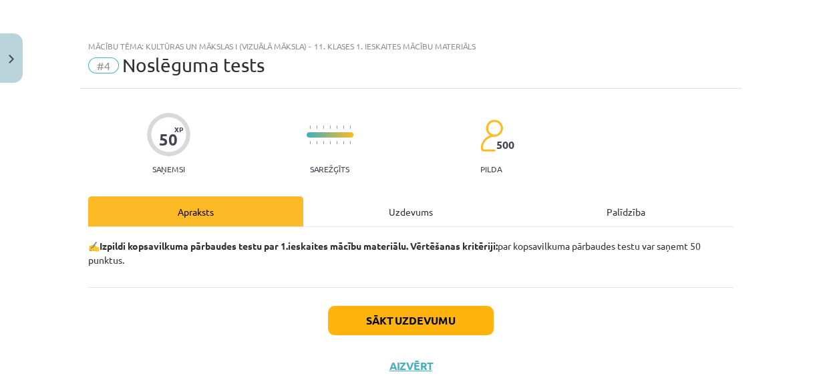
click at [421, 215] on div "Uzdevums" at bounding box center [410, 211] width 215 height 30
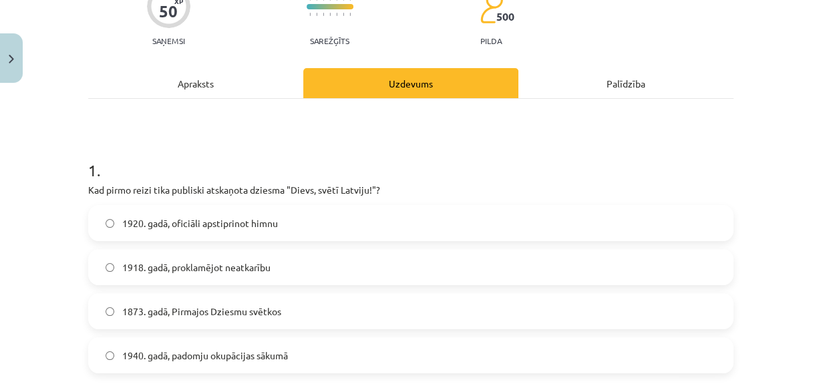
scroll to position [182, 0]
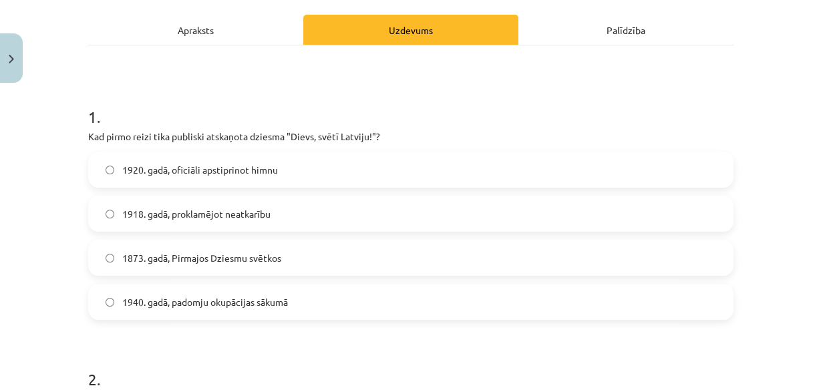
click at [297, 253] on label "1873. gadā, Pirmajos Dziesmu svētkos" at bounding box center [411, 257] width 643 height 33
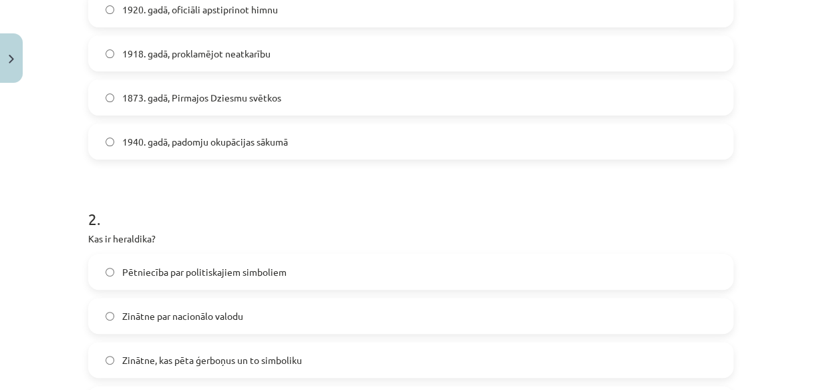
scroll to position [449, 0]
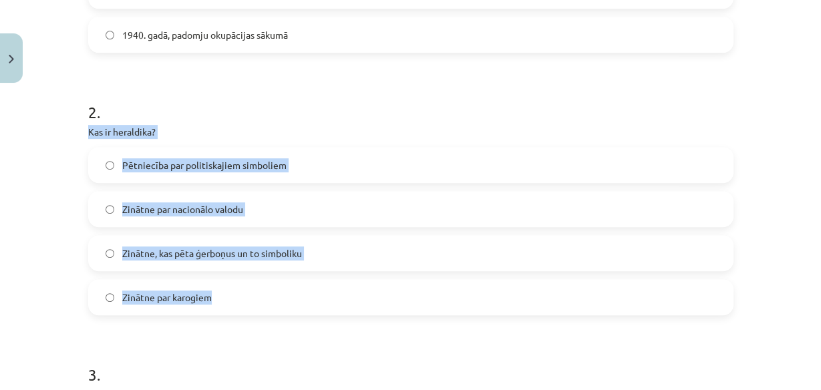
drag, startPoint x: 80, startPoint y: 130, endPoint x: 396, endPoint y: 277, distance: 348.8
click at [375, 247] on label "Zinātne, kas pēta ģerboņus un to simboliku" at bounding box center [411, 253] width 643 height 33
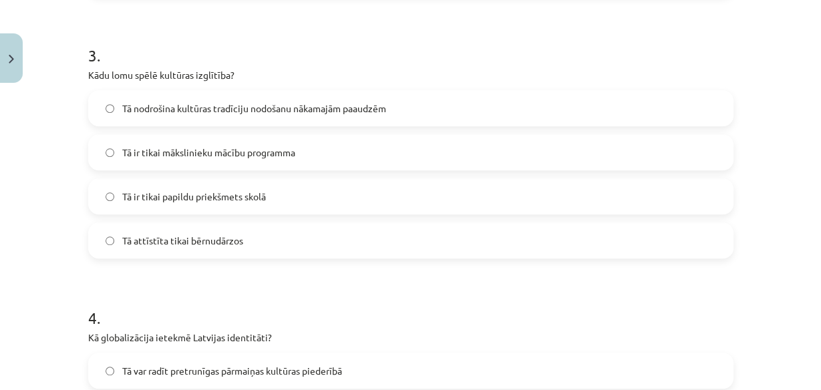
scroll to position [770, 0]
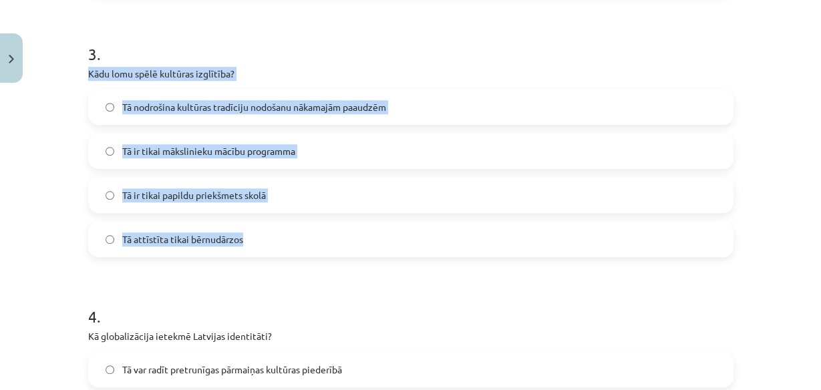
drag, startPoint x: 80, startPoint y: 67, endPoint x: 532, endPoint y: 231, distance: 480.2
click at [434, 94] on label "Tā nodrošina kultūras tradīciju nodošanu nākamajām paaudzēm" at bounding box center [411, 106] width 643 height 33
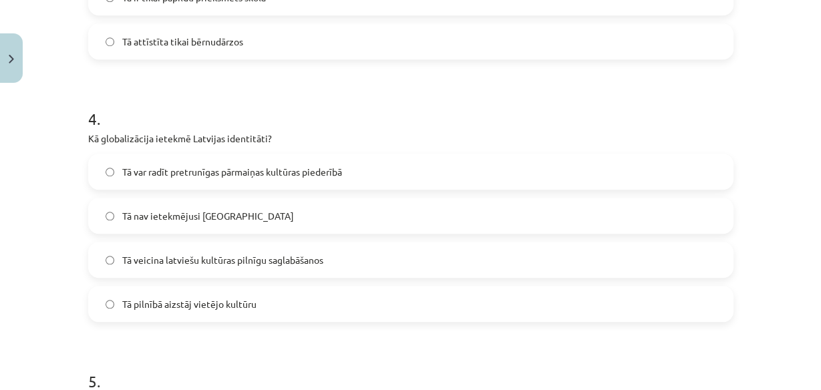
scroll to position [984, 0]
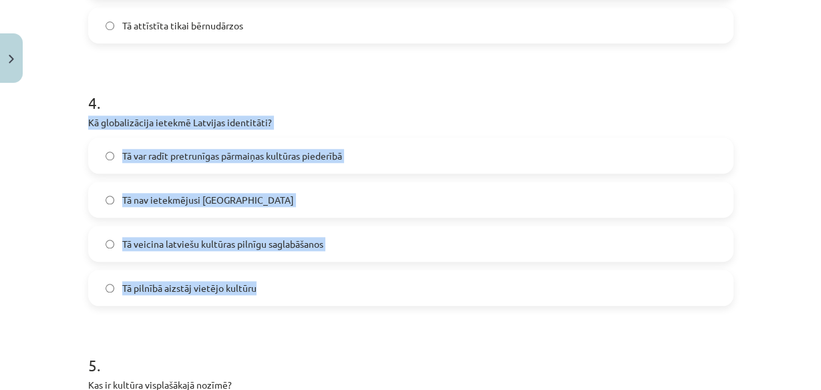
drag, startPoint x: 84, startPoint y: 121, endPoint x: 446, endPoint y: 292, distance: 400.5
click at [446, 292] on div "4 . Kā globalizācija ietekmē Latvijas identitāti? Tā var radīt pretrunīgas pārm…" at bounding box center [410, 188] width 645 height 236
click at [427, 145] on label "Tā var radīt pretrunīgas pārmaiņas kultūras piederībā" at bounding box center [411, 155] width 643 height 33
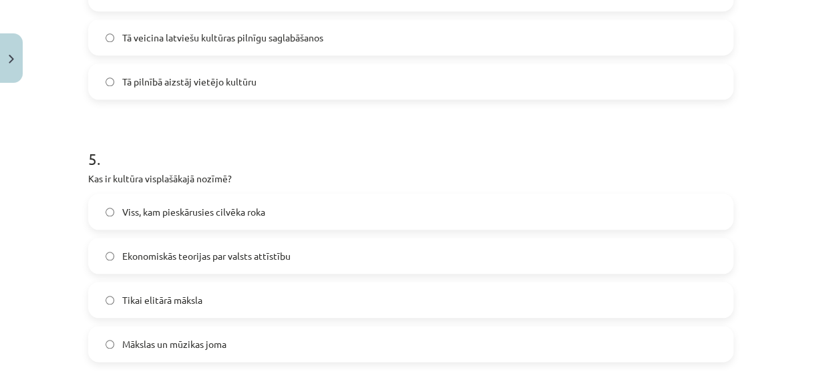
scroll to position [1251, 0]
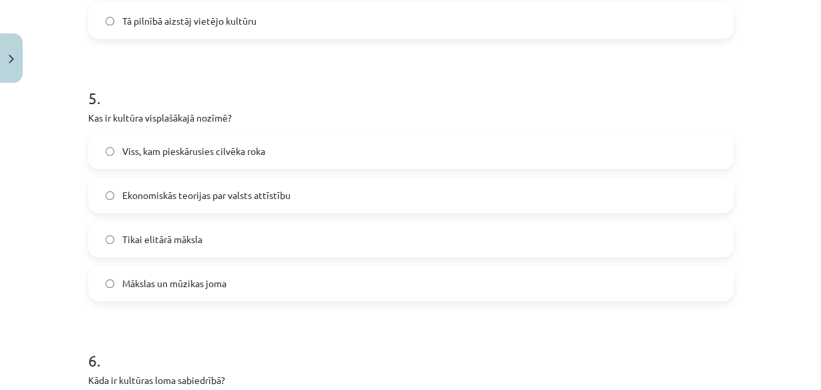
click at [311, 156] on label "Viss, kam pieskārusies cilvēka roka" at bounding box center [411, 150] width 643 height 33
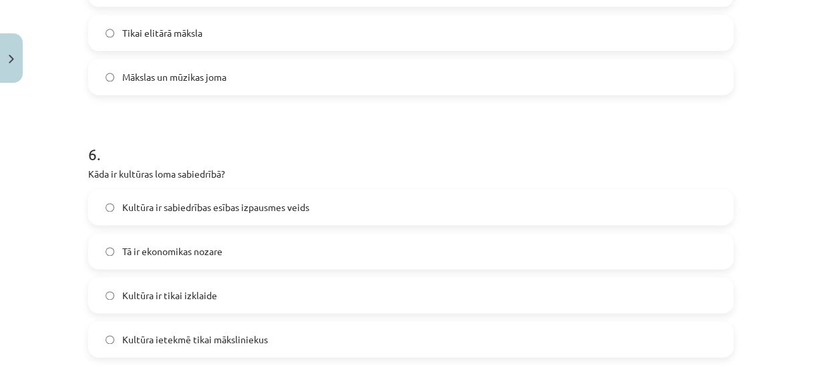
scroll to position [1518, 0]
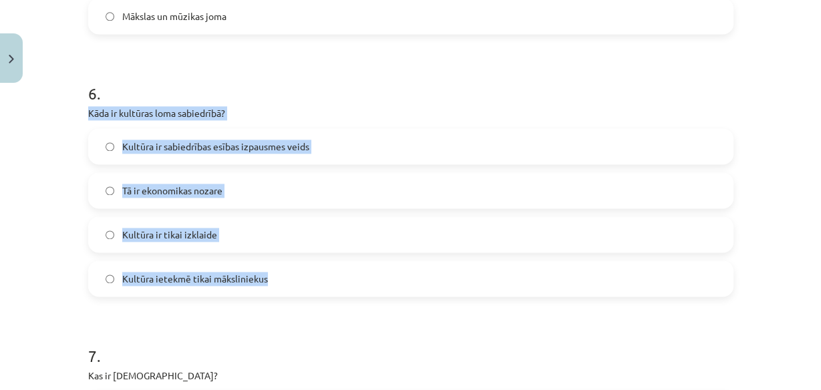
drag, startPoint x: 77, startPoint y: 113, endPoint x: 524, endPoint y: 280, distance: 477.8
click at [524, 280] on div "50 XP Saņemsi Sarežģīts 500 pilda Apraksts Uzdevums Palīdzība 1 . Kad pirmo rei…" at bounding box center [410, 20] width 661 height 2898
click at [359, 146] on label "Kultūra ir sabiedrības esības izpausmes veids" at bounding box center [411, 146] width 643 height 33
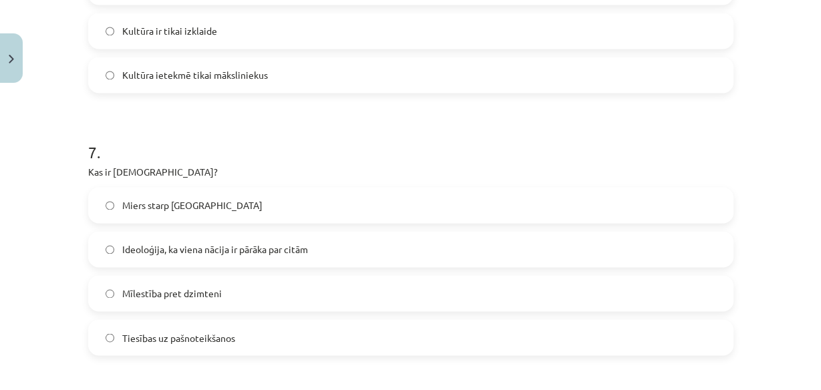
scroll to position [1785, 0]
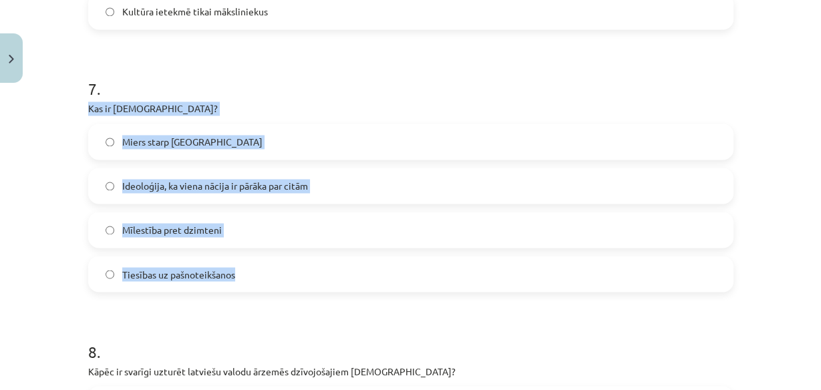
drag, startPoint x: 80, startPoint y: 106, endPoint x: 492, endPoint y: 266, distance: 442.7
click at [364, 184] on label "Ideoloģija, ka viena nācija ir pārāka par citām" at bounding box center [411, 185] width 643 height 33
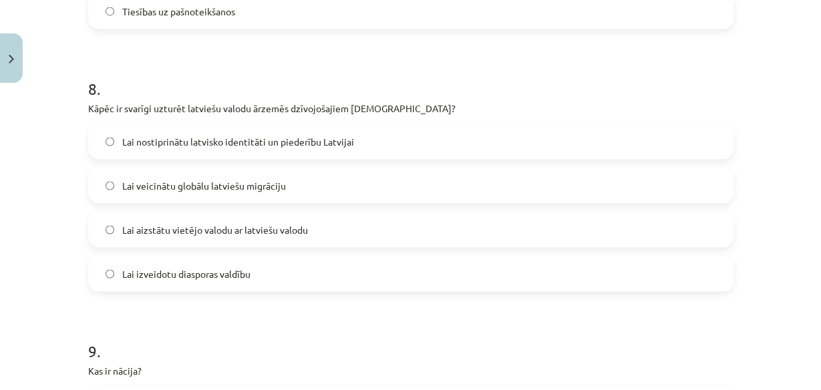
scroll to position [2053, 0]
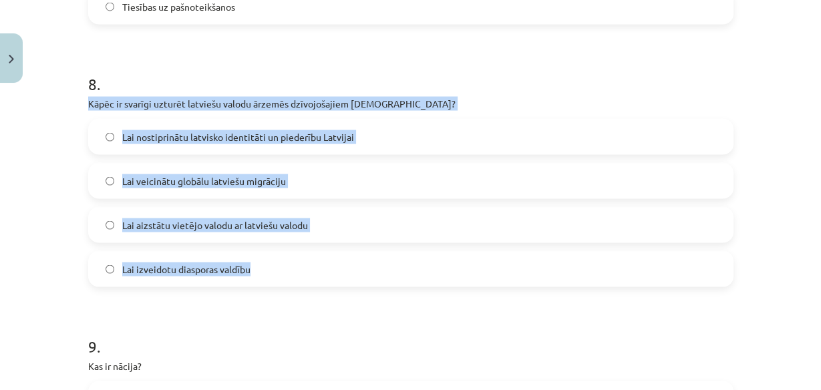
drag, startPoint x: 277, startPoint y: 150, endPoint x: 506, endPoint y: 255, distance: 251.7
click at [406, 125] on label "Lai nostiprinātu latvisko identitāti un piederību Latvijai" at bounding box center [411, 136] width 643 height 33
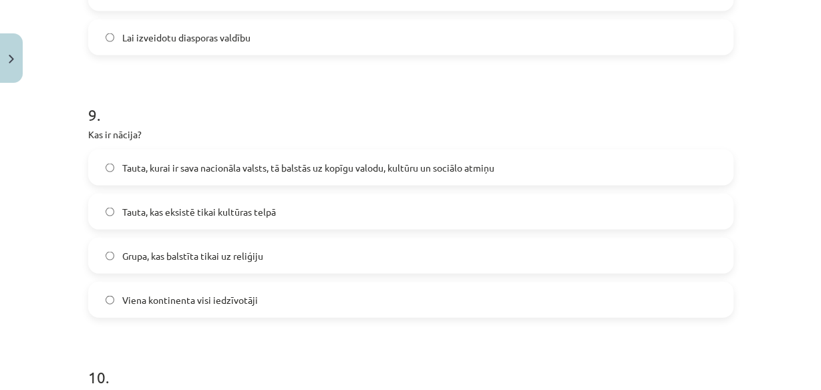
scroll to position [2320, 0]
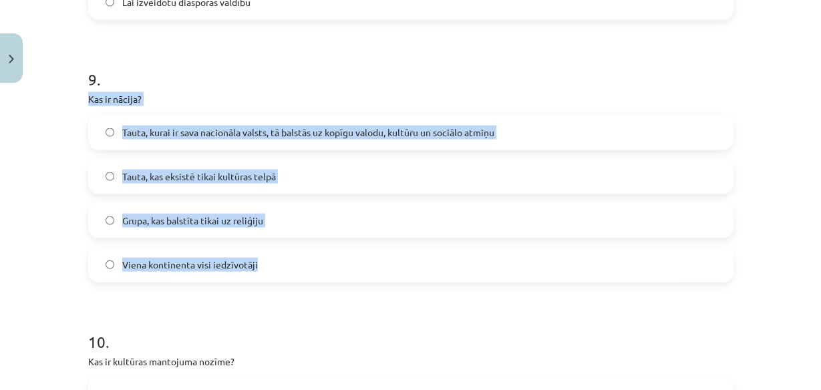
drag, startPoint x: 80, startPoint y: 96, endPoint x: 417, endPoint y: 241, distance: 366.6
click at [607, 136] on label "Tauta, kurai ir sava nacionāla valsts, tā balstās uz kopīgu valodu, kultūru un …" at bounding box center [411, 132] width 643 height 33
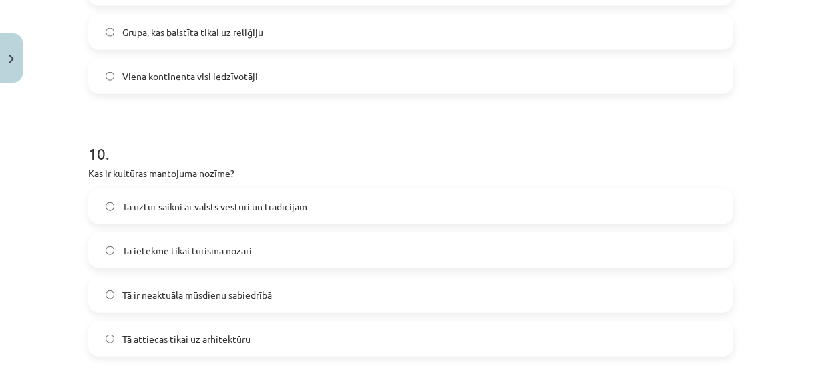
scroll to position [2534, 0]
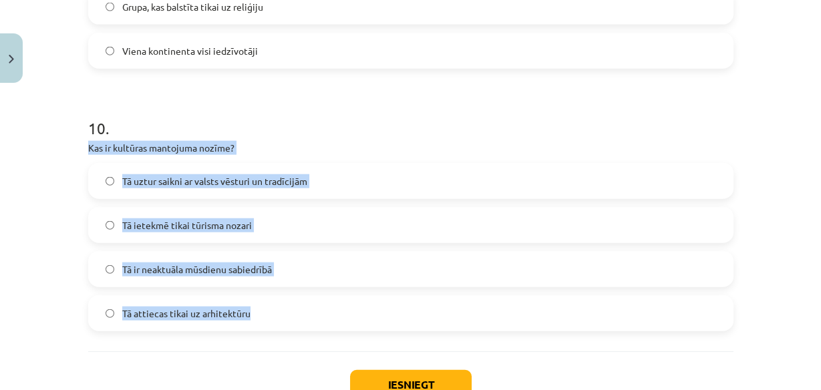
drag, startPoint x: 80, startPoint y: 148, endPoint x: 428, endPoint y: 293, distance: 377.1
click at [321, 172] on label "Tā uztur saikni ar valsts vēsturi un tradīcijām" at bounding box center [411, 180] width 643 height 33
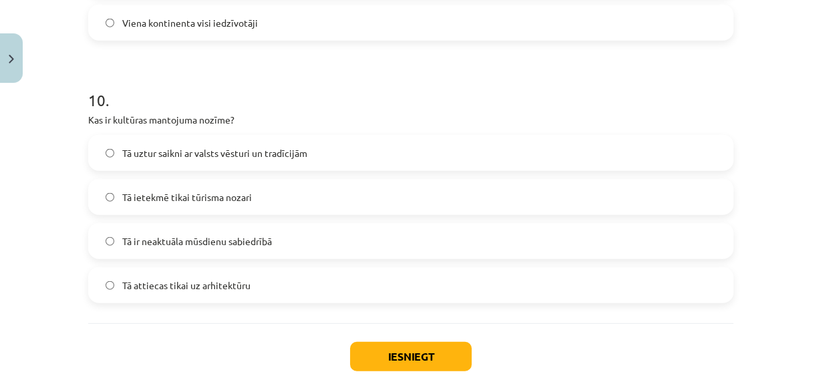
scroll to position [2587, 0]
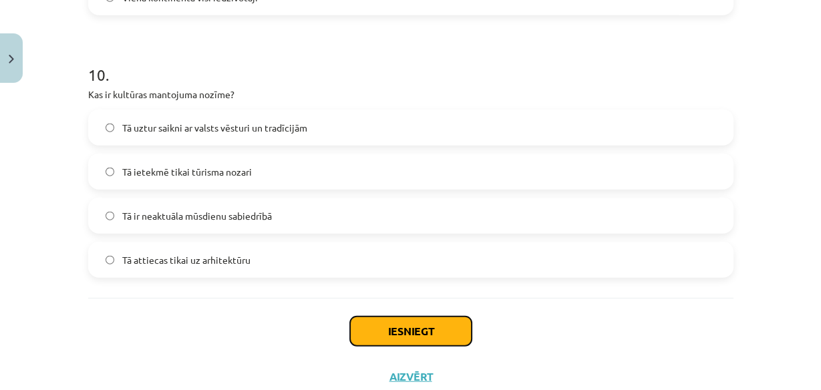
click at [452, 330] on button "Iesniegt" at bounding box center [411, 331] width 122 height 29
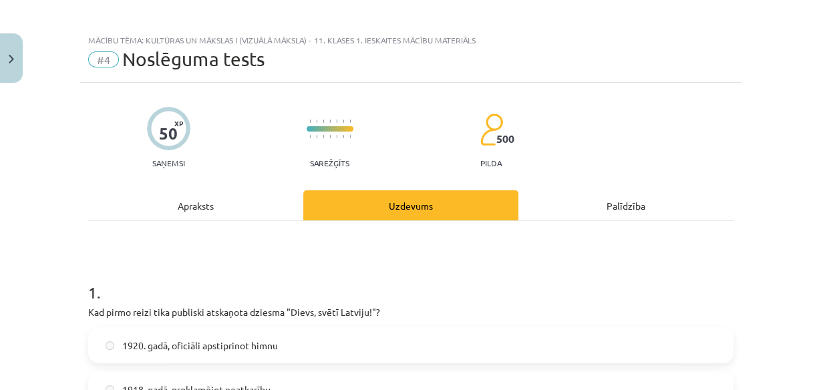
scroll to position [0, 0]
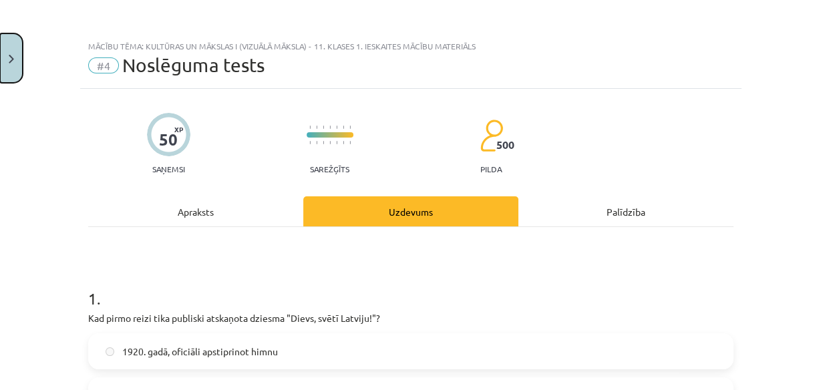
click at [13, 76] on button "Close" at bounding box center [11, 57] width 23 height 49
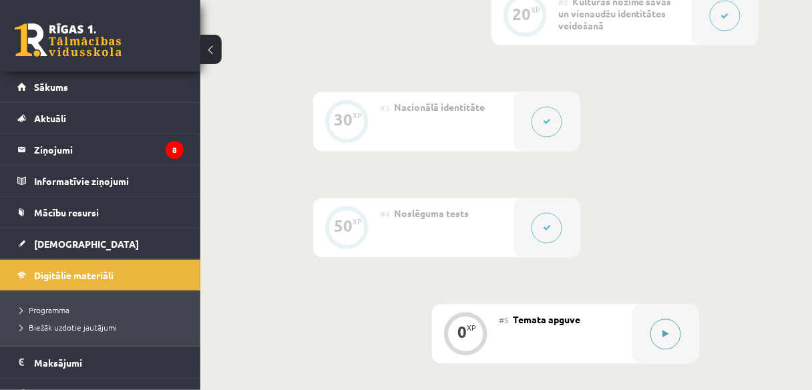
click at [675, 325] on button at bounding box center [666, 334] width 31 height 31
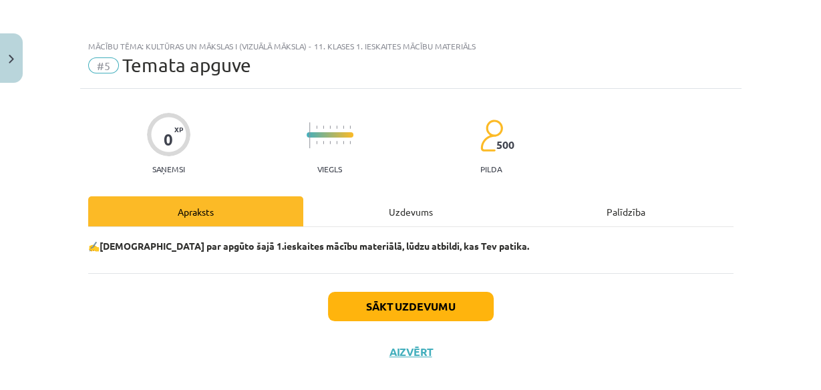
click at [438, 218] on div "Uzdevums" at bounding box center [410, 211] width 215 height 30
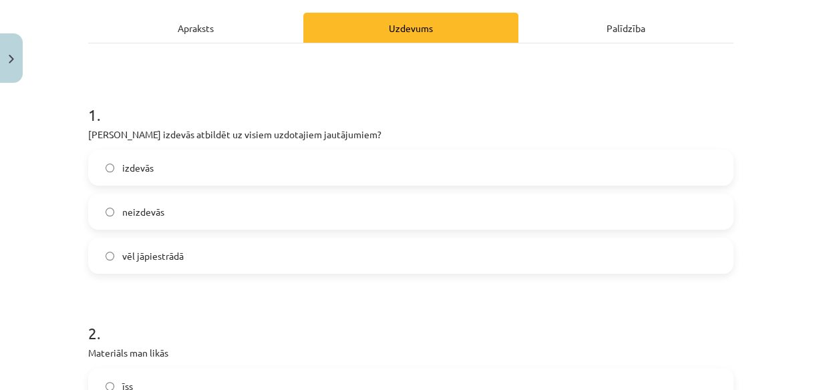
scroll to position [124, 0]
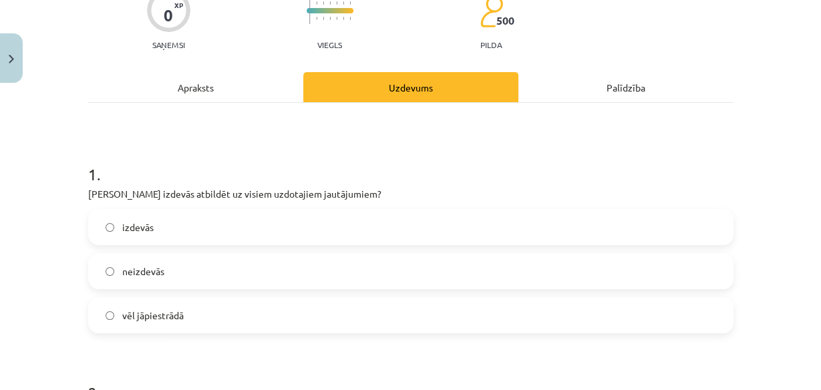
click at [223, 317] on label "vēl jāpiestrādā" at bounding box center [411, 315] width 643 height 33
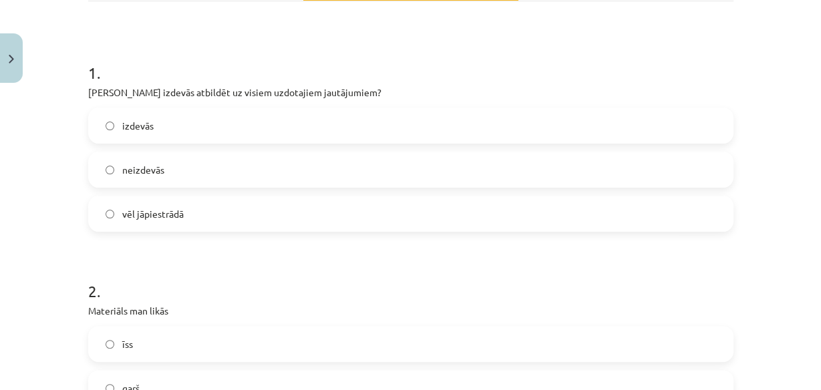
scroll to position [285, 0]
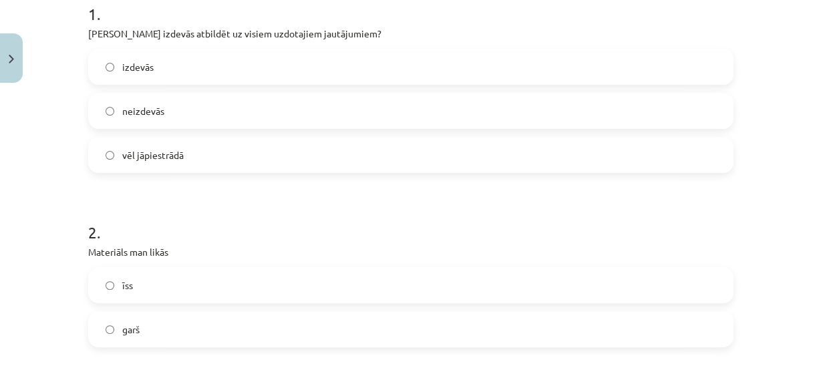
click at [186, 337] on label "garš" at bounding box center [411, 329] width 643 height 33
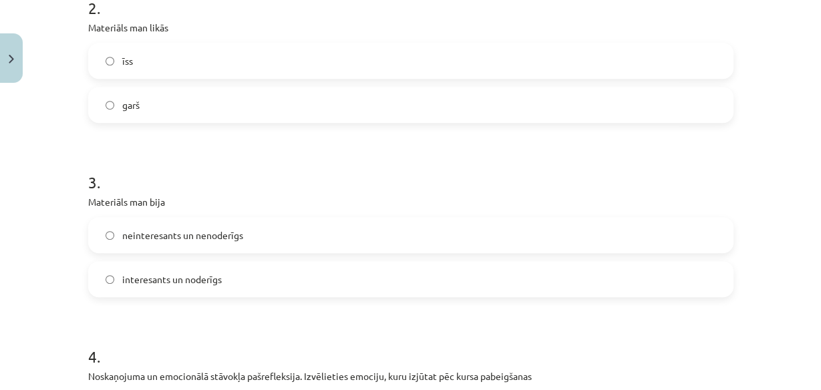
scroll to position [552, 0]
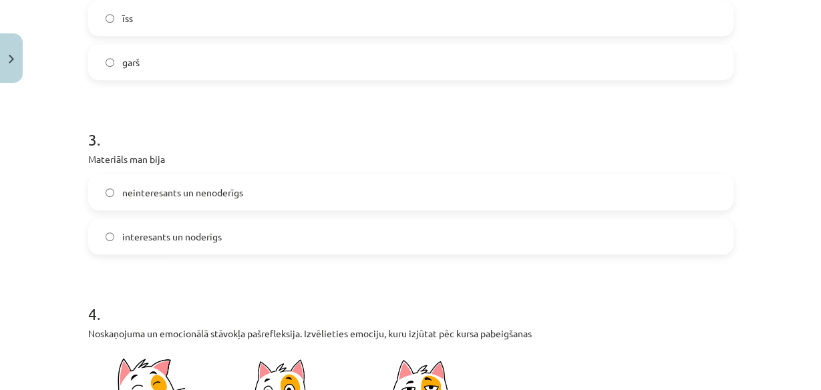
click at [216, 237] on span "interesants un noderīgs" at bounding box center [172, 237] width 100 height 14
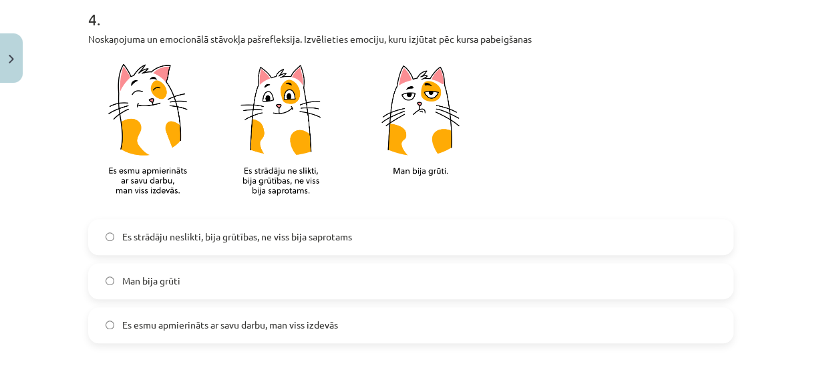
scroll to position [873, 0]
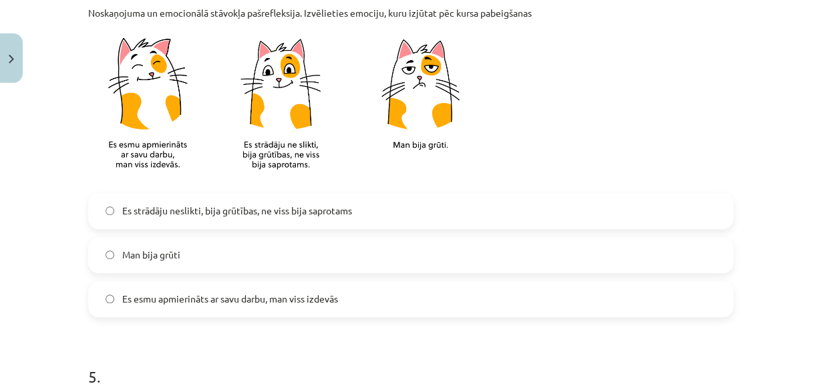
click at [222, 214] on span "Es strādāju neslikti, bija grūtības, ne viss bija saprotams" at bounding box center [237, 211] width 230 height 14
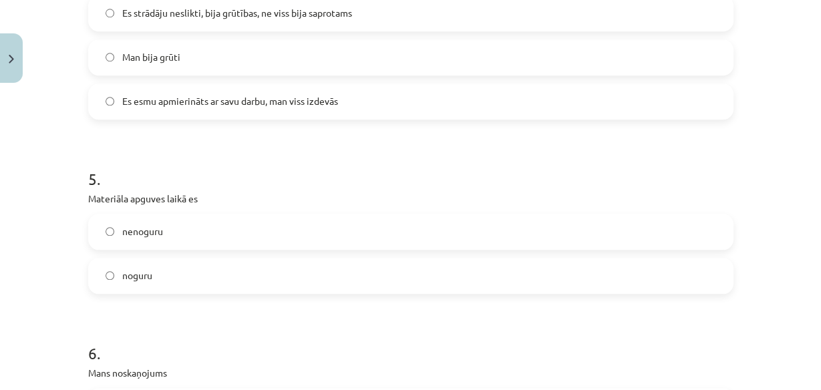
scroll to position [1086, 0]
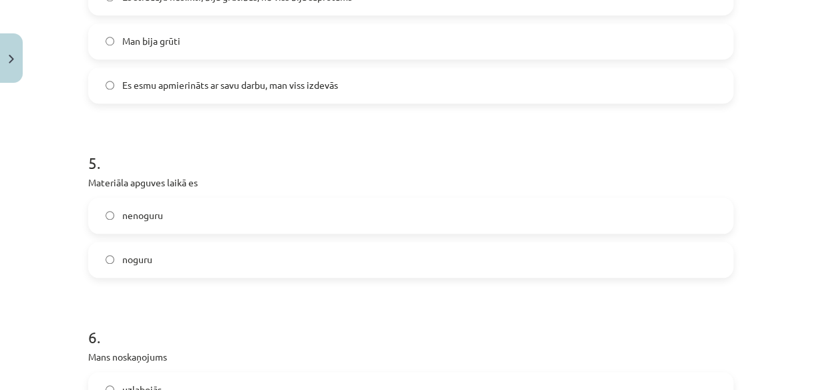
click at [203, 264] on label "noguru" at bounding box center [411, 259] width 643 height 33
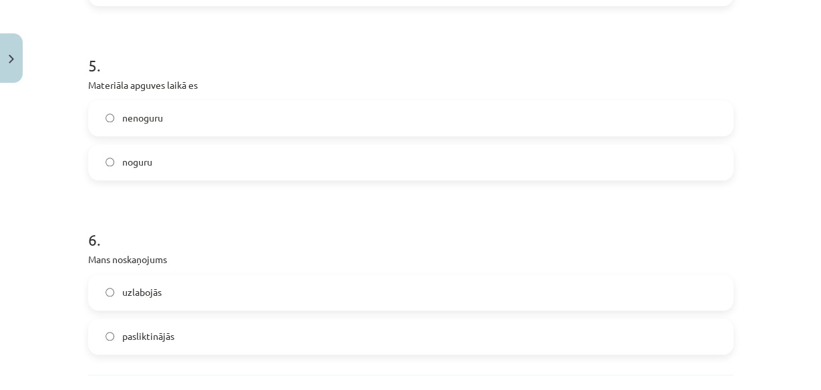
scroll to position [1247, 0]
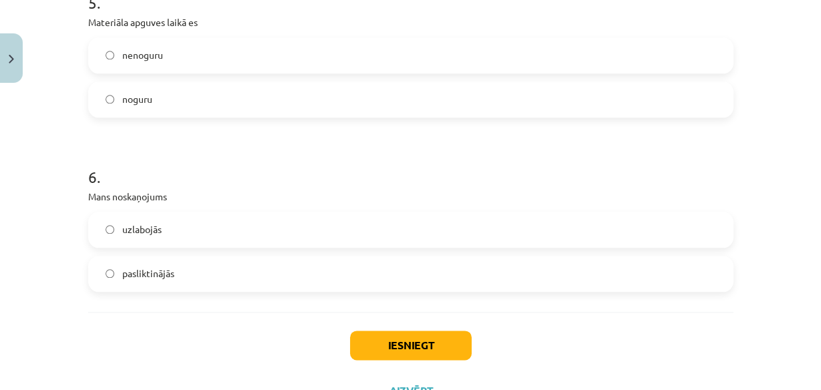
drag, startPoint x: 198, startPoint y: 273, endPoint x: 382, endPoint y: 303, distance: 186.7
click at [198, 274] on label "pasliktinājās" at bounding box center [411, 273] width 643 height 33
click at [406, 343] on button "Iesniegt" at bounding box center [411, 345] width 122 height 29
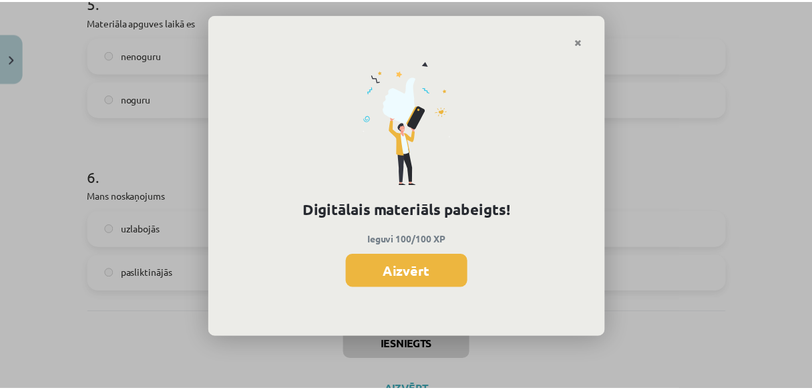
scroll to position [587, 0]
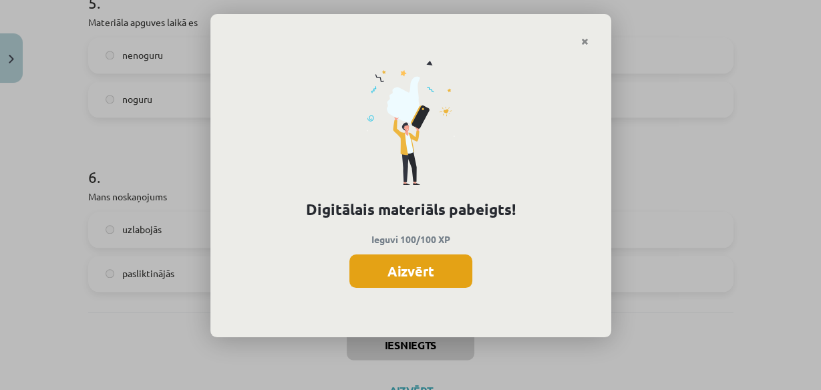
click at [444, 283] on button "Aizvērt" at bounding box center [410, 271] width 123 height 33
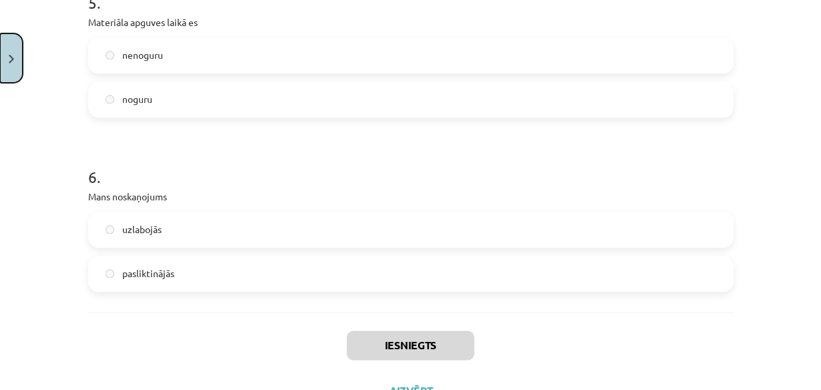
click at [11, 58] on img "Close" at bounding box center [11, 59] width 5 height 9
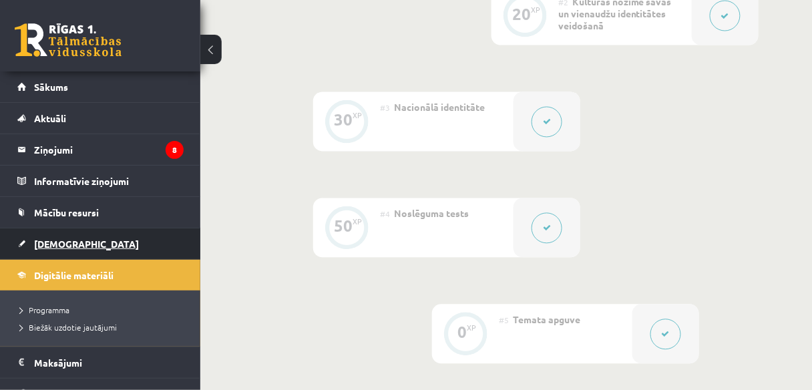
click at [69, 239] on span "[DEMOGRAPHIC_DATA]" at bounding box center [86, 244] width 105 height 12
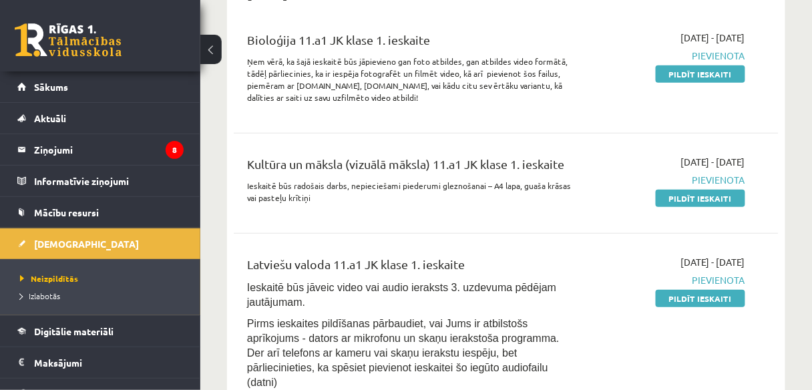
scroll to position [53, 0]
